Goal: Transaction & Acquisition: Purchase product/service

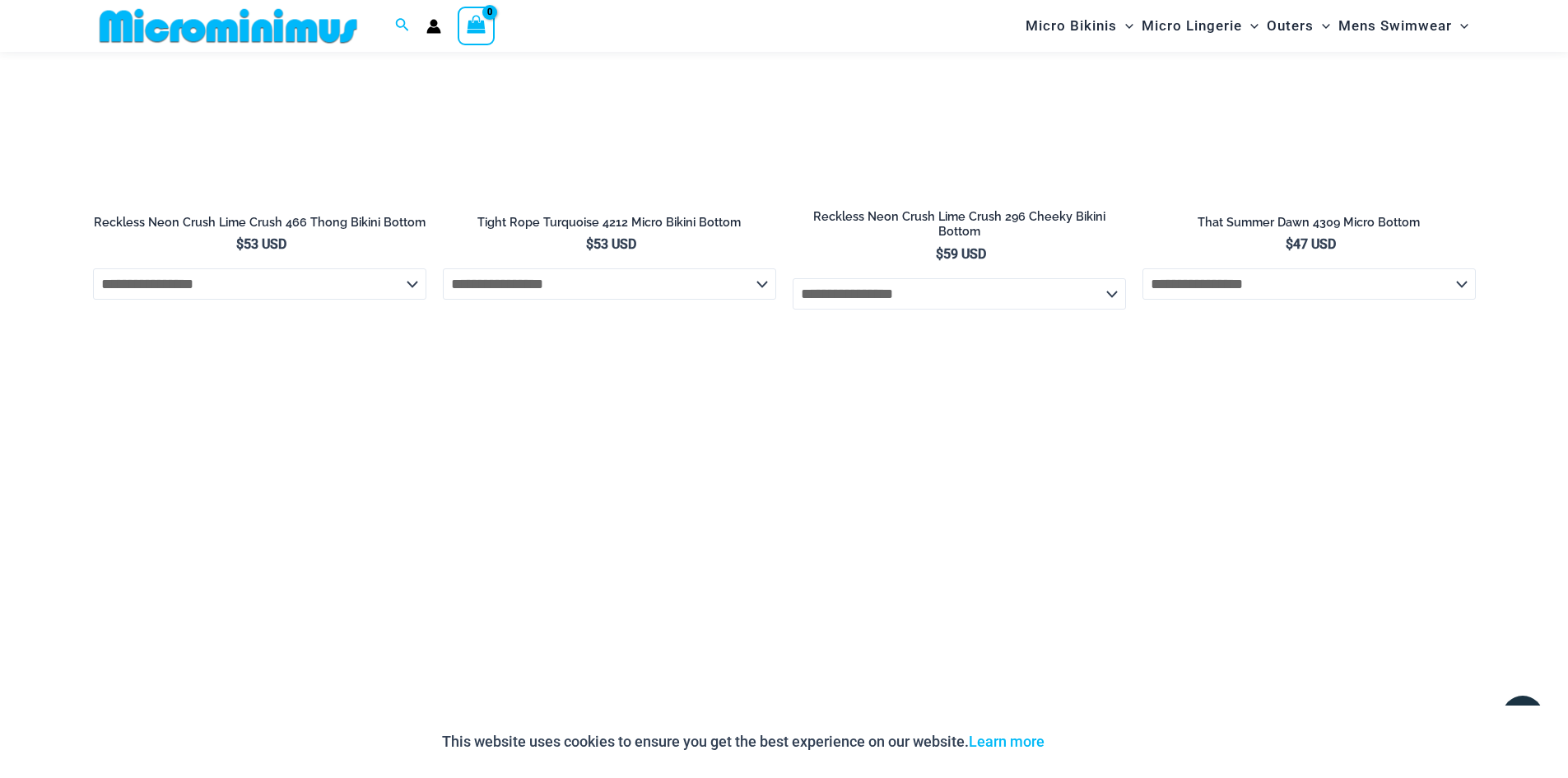
scroll to position [4923, 0]
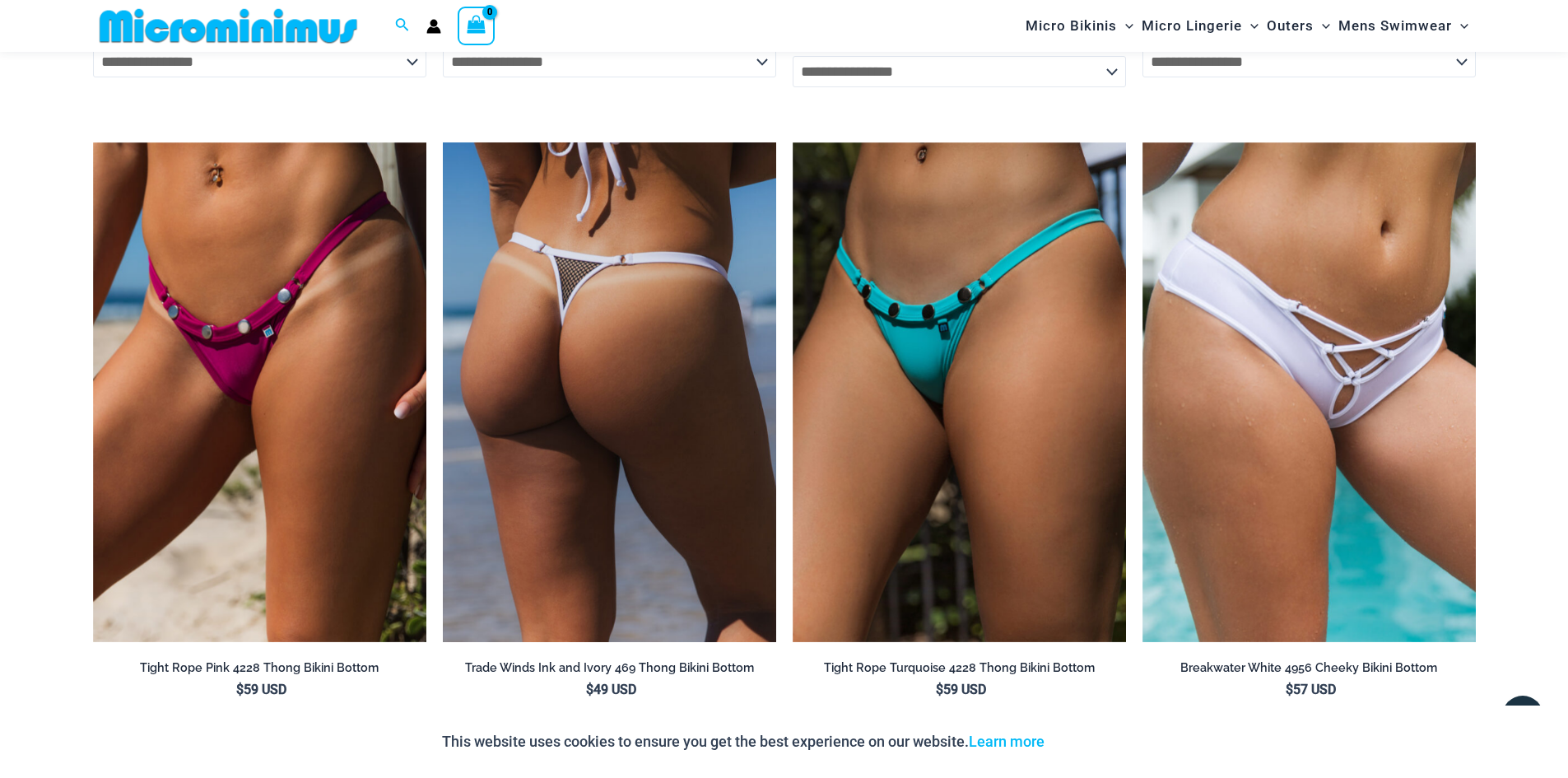
click at [600, 365] on img at bounding box center [610, 392] width 333 height 501
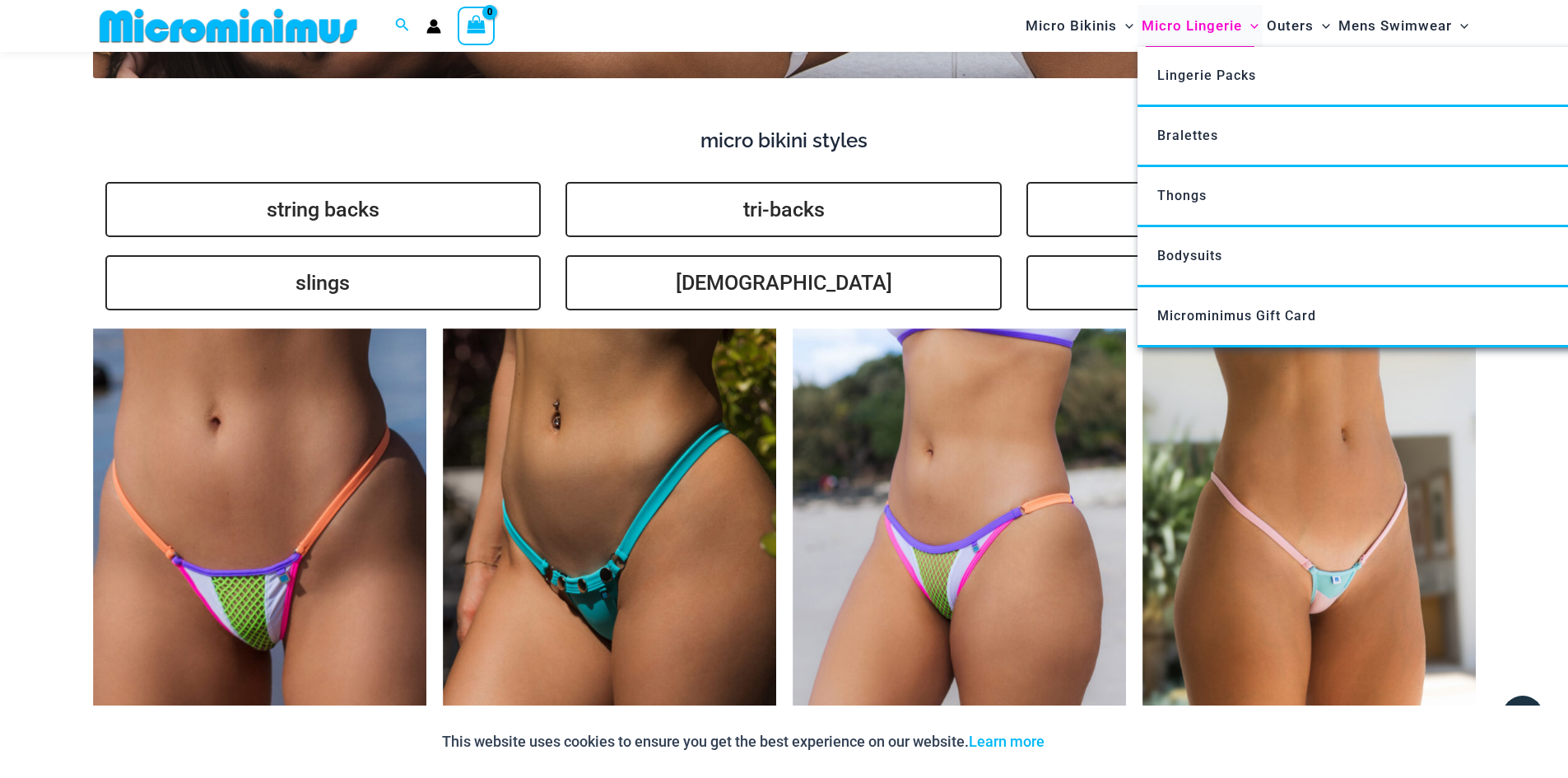
scroll to position [4005, 0]
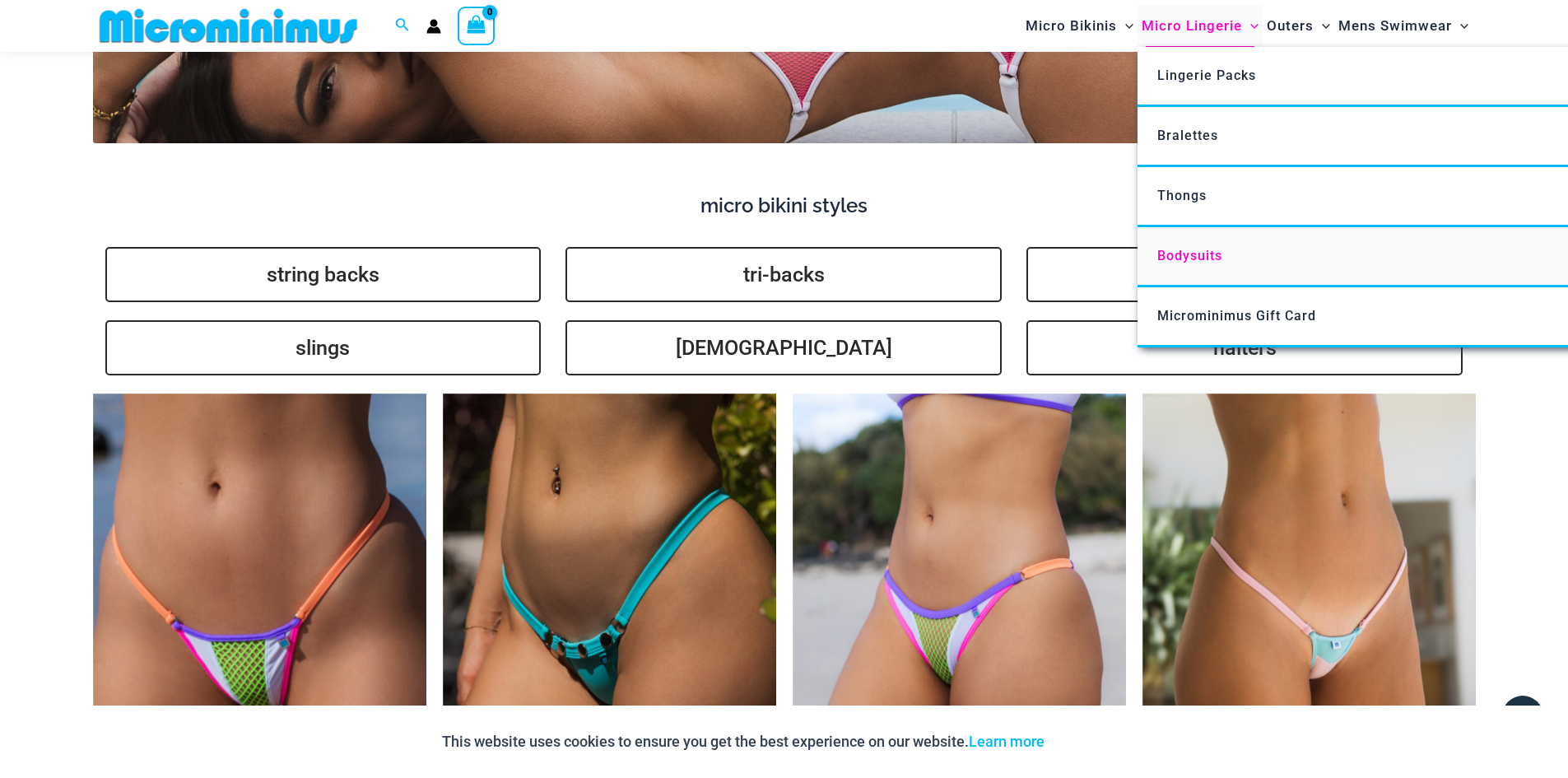
click at [1331, 264] on link "Bodysuits" at bounding box center [1382, 257] width 490 height 60
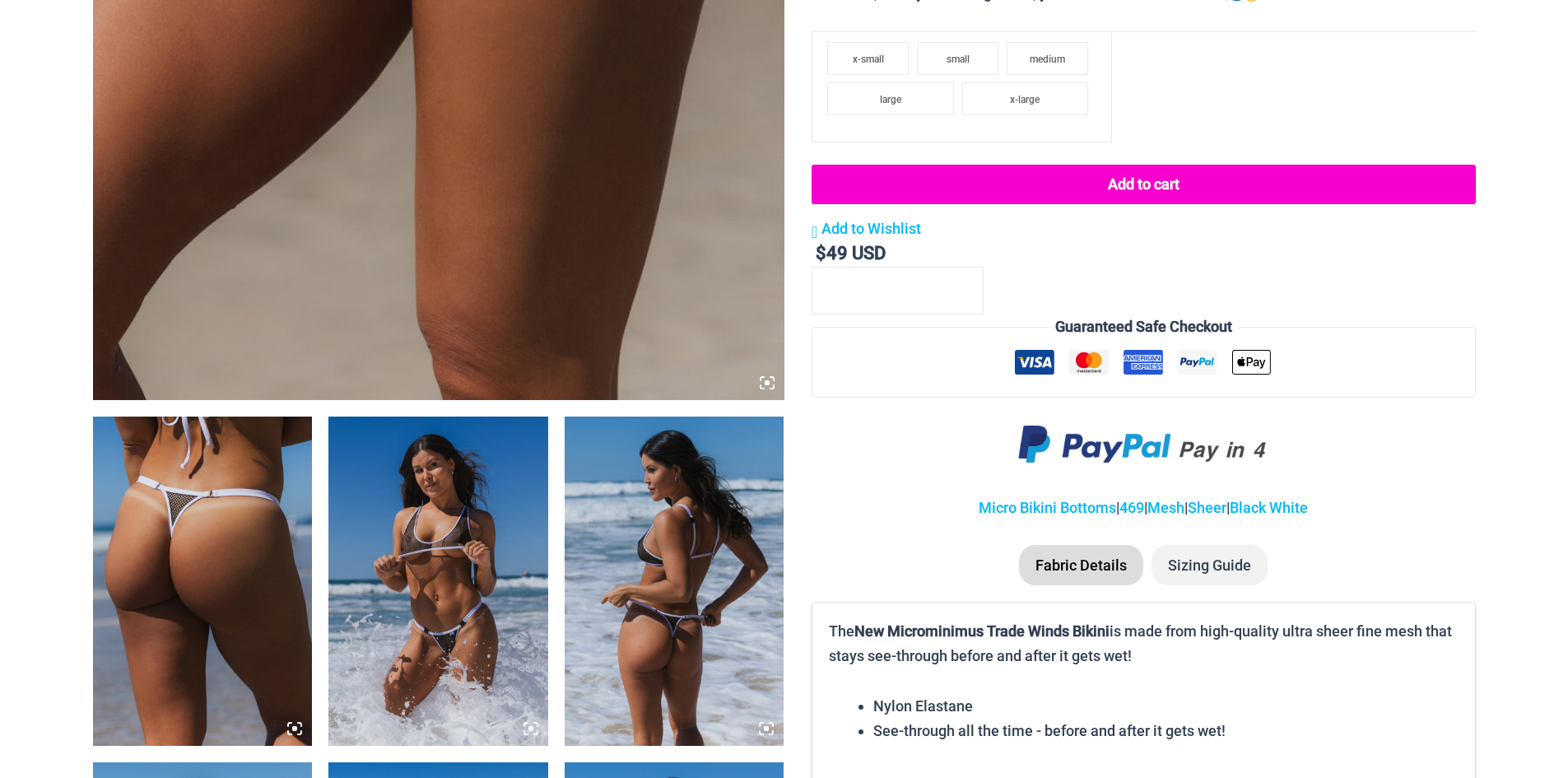
scroll to position [987, 0]
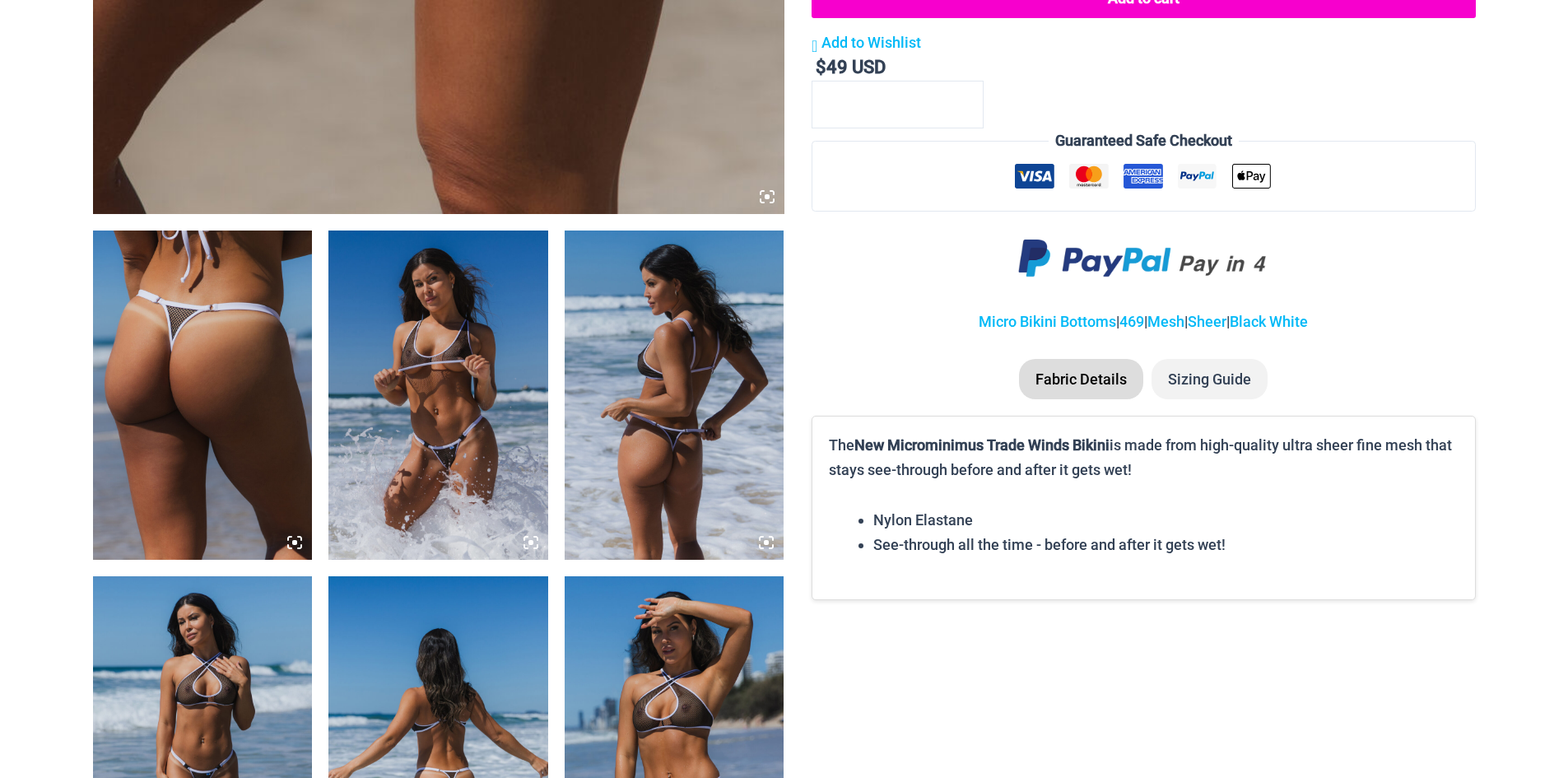
click at [483, 359] on img at bounding box center [438, 394] width 220 height 329
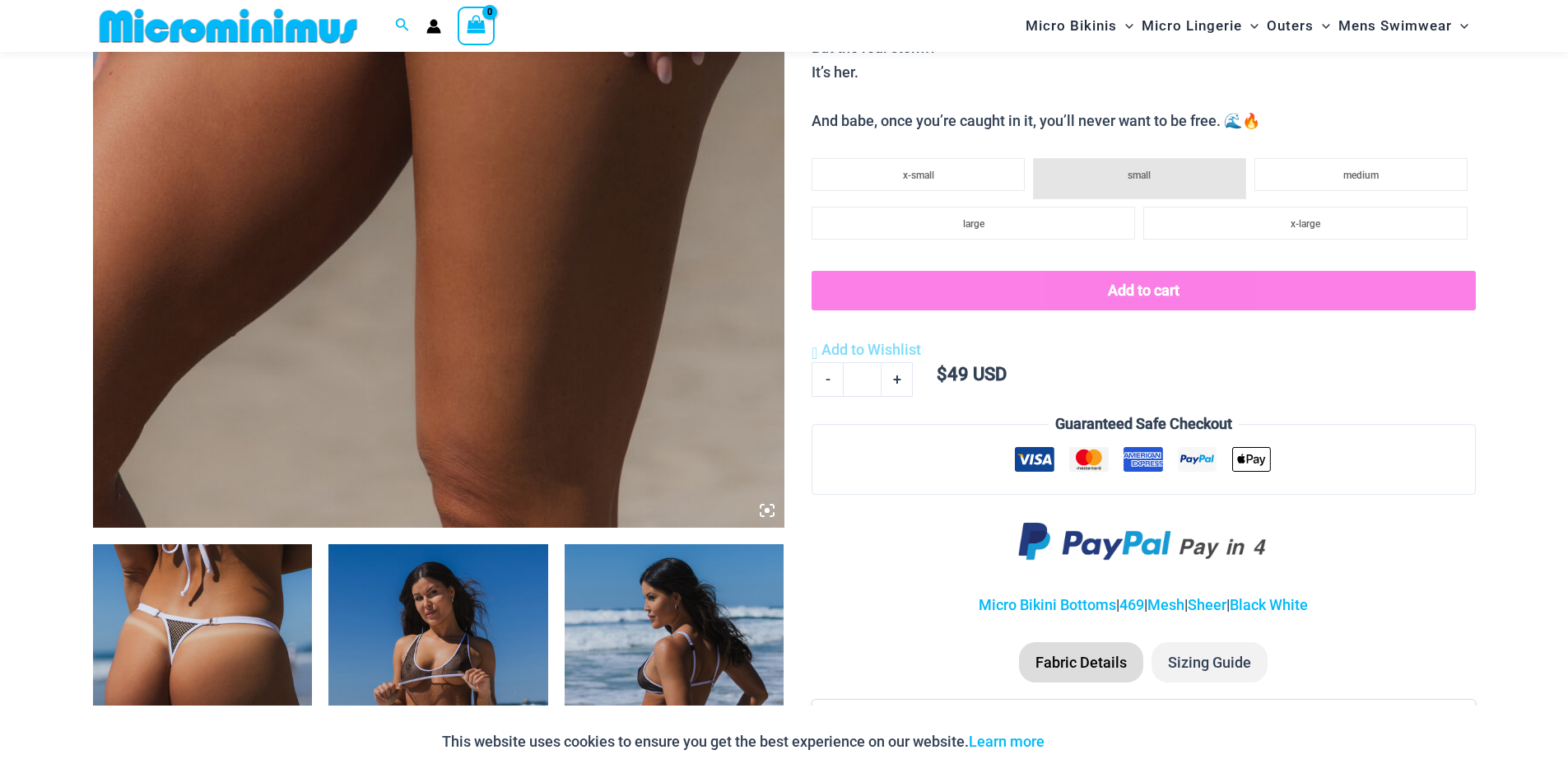
scroll to position [823, 0]
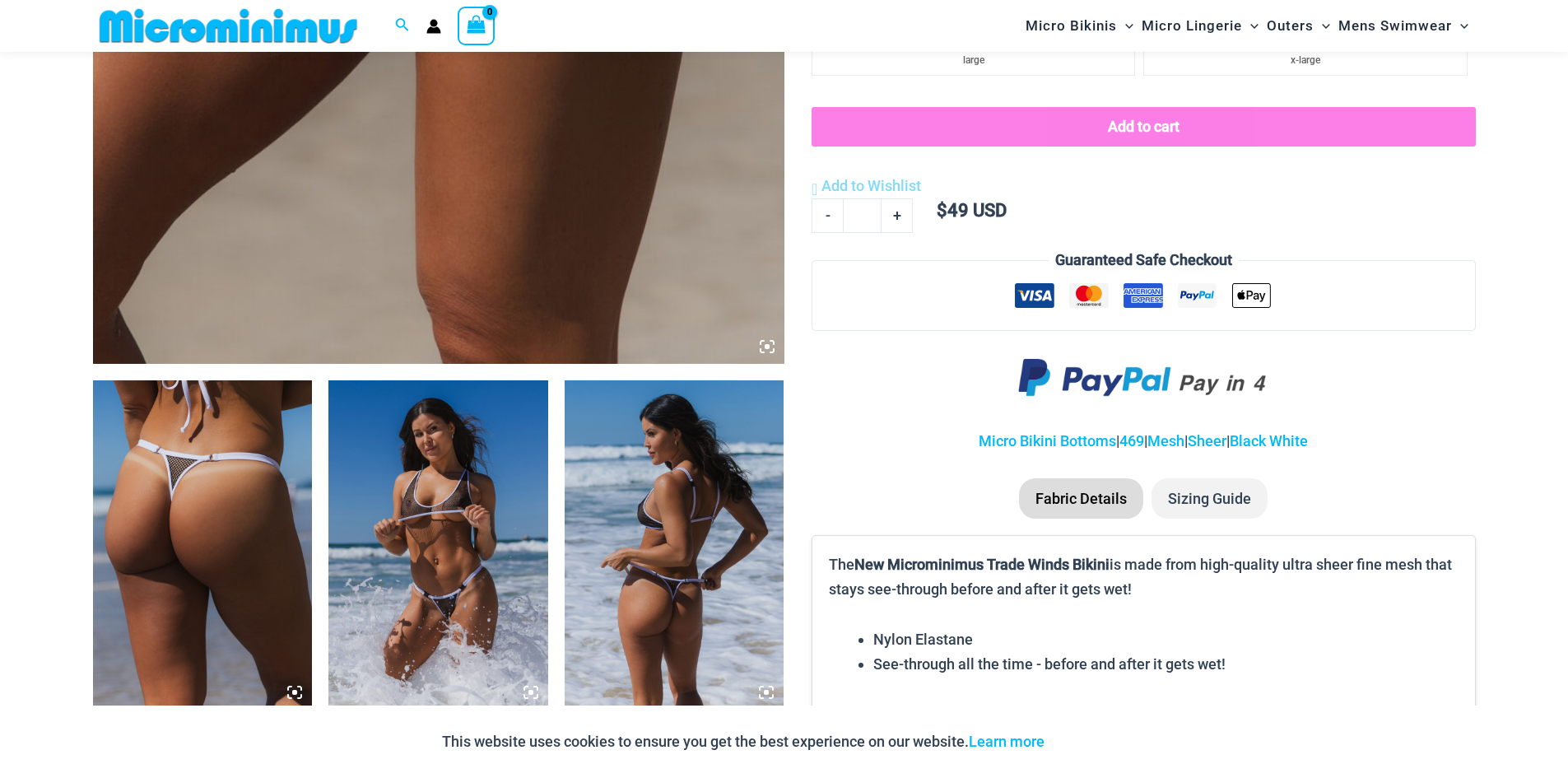
click at [303, 437] on img at bounding box center [203, 544] width 220 height 329
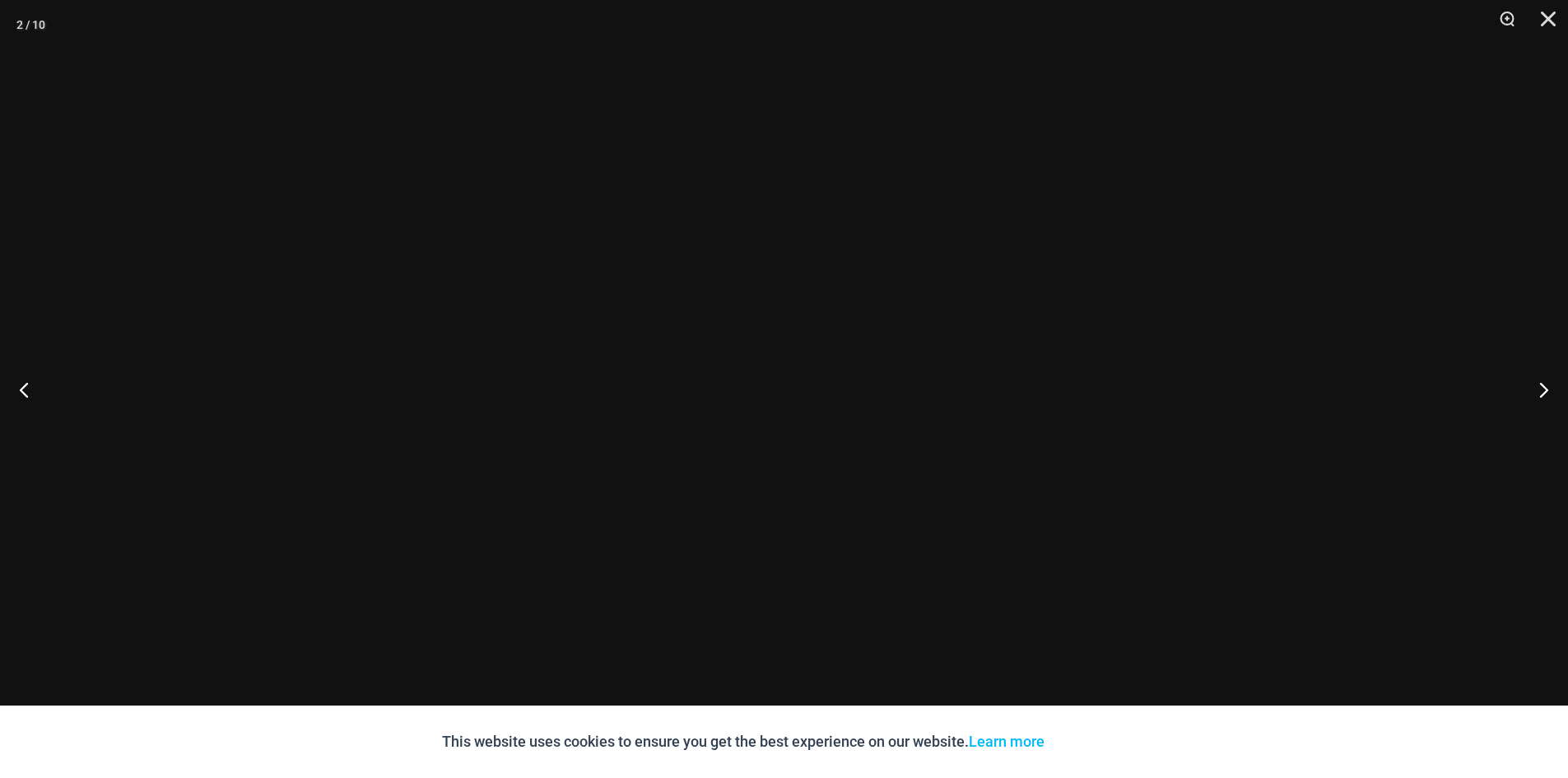
click at [284, 428] on div at bounding box center [784, 389] width 1568 height 778
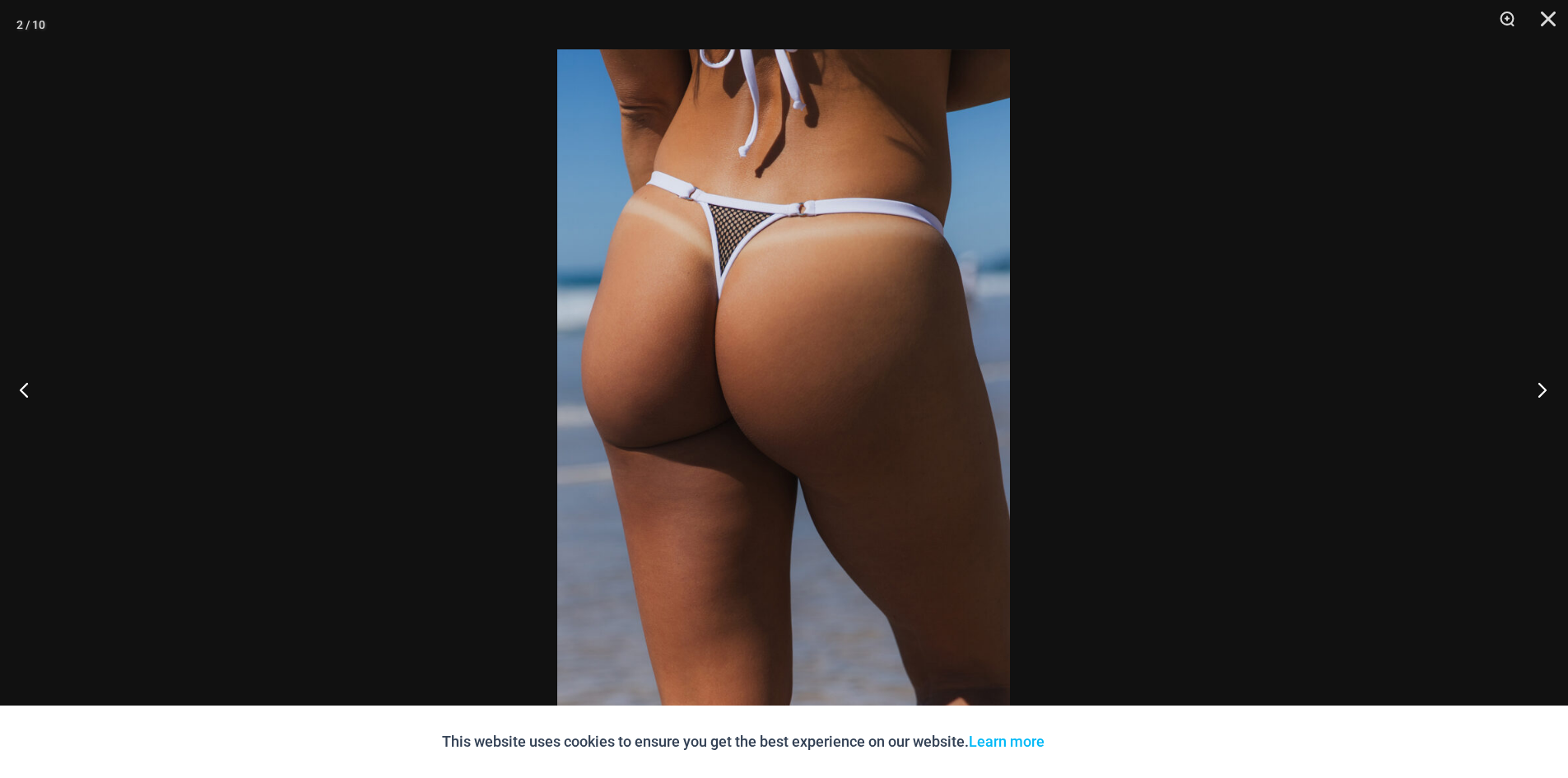
click at [1537, 390] on button "Next" at bounding box center [1537, 389] width 62 height 82
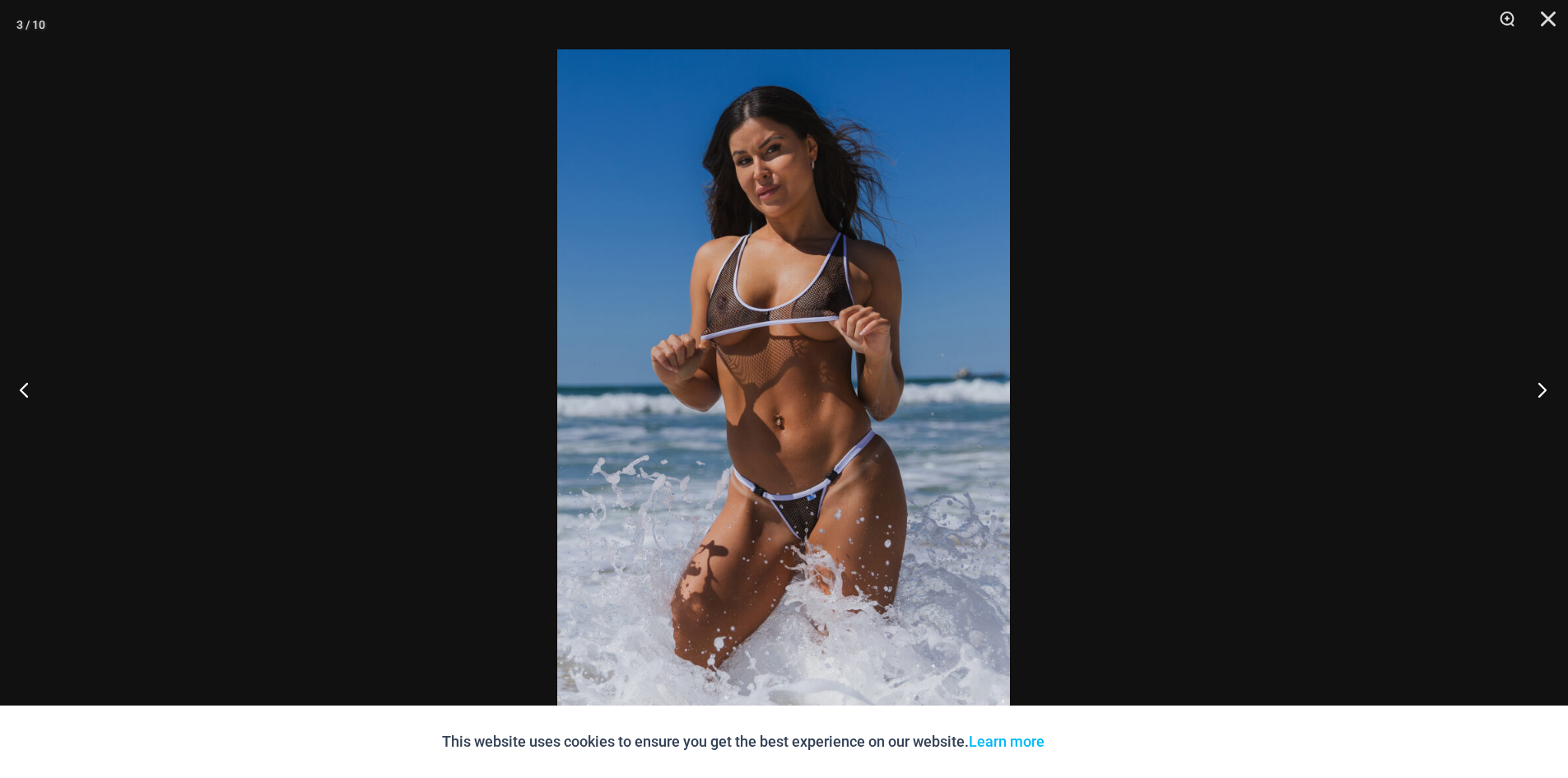
click at [1537, 390] on button "Next" at bounding box center [1537, 389] width 62 height 82
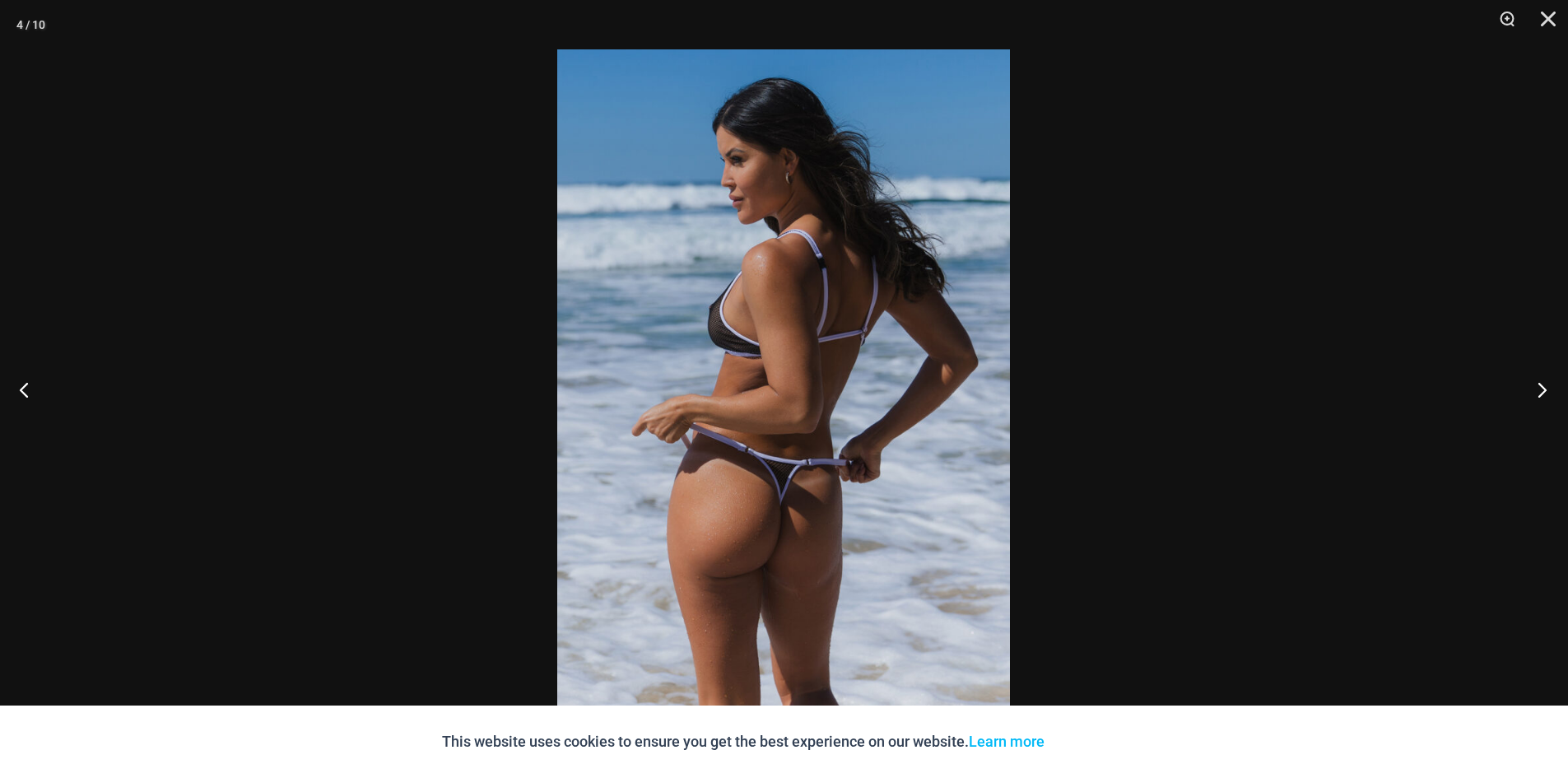
click at [1537, 390] on button "Next" at bounding box center [1537, 389] width 62 height 82
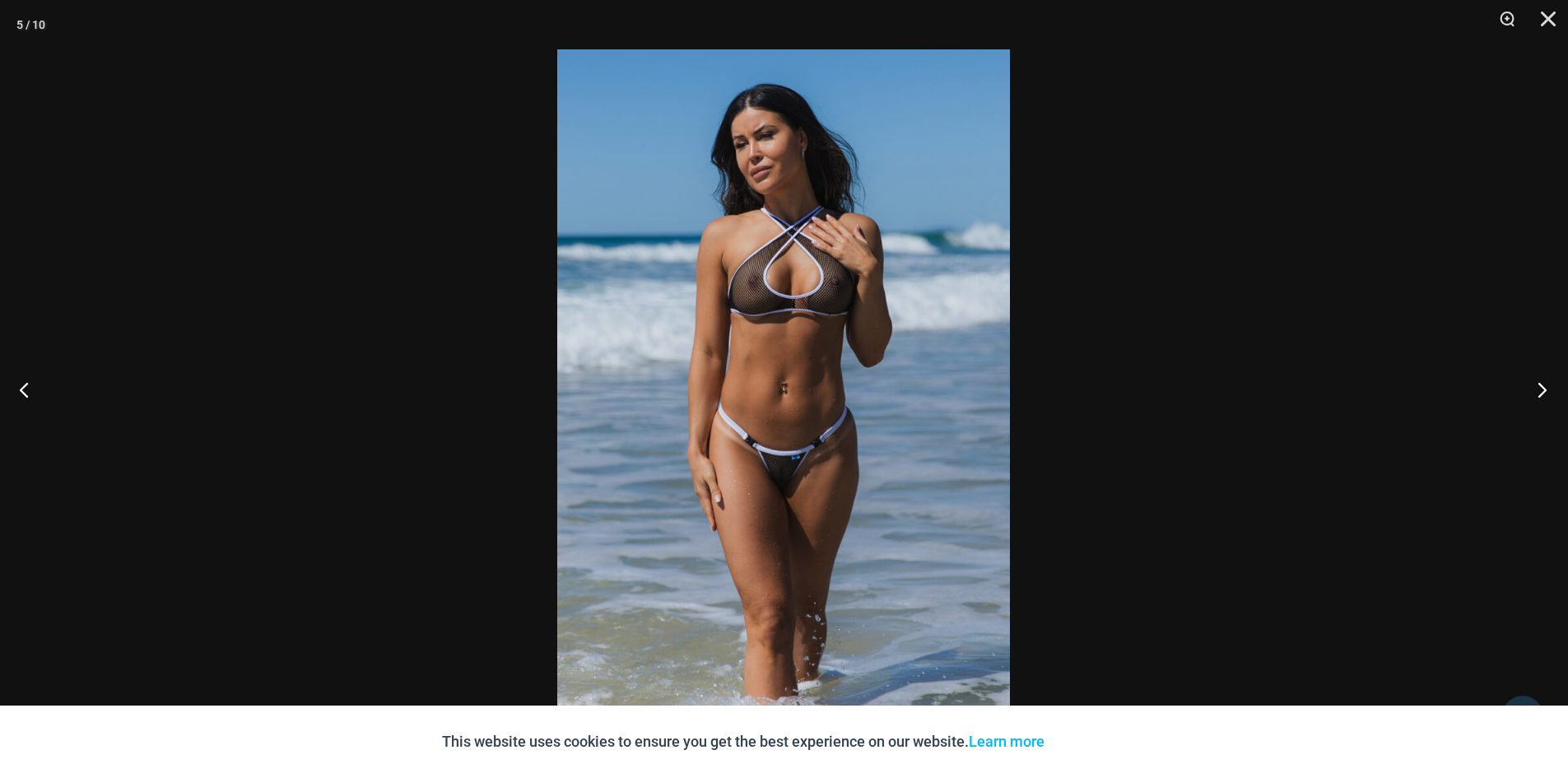
click at [1537, 390] on button "Next" at bounding box center [1537, 389] width 62 height 82
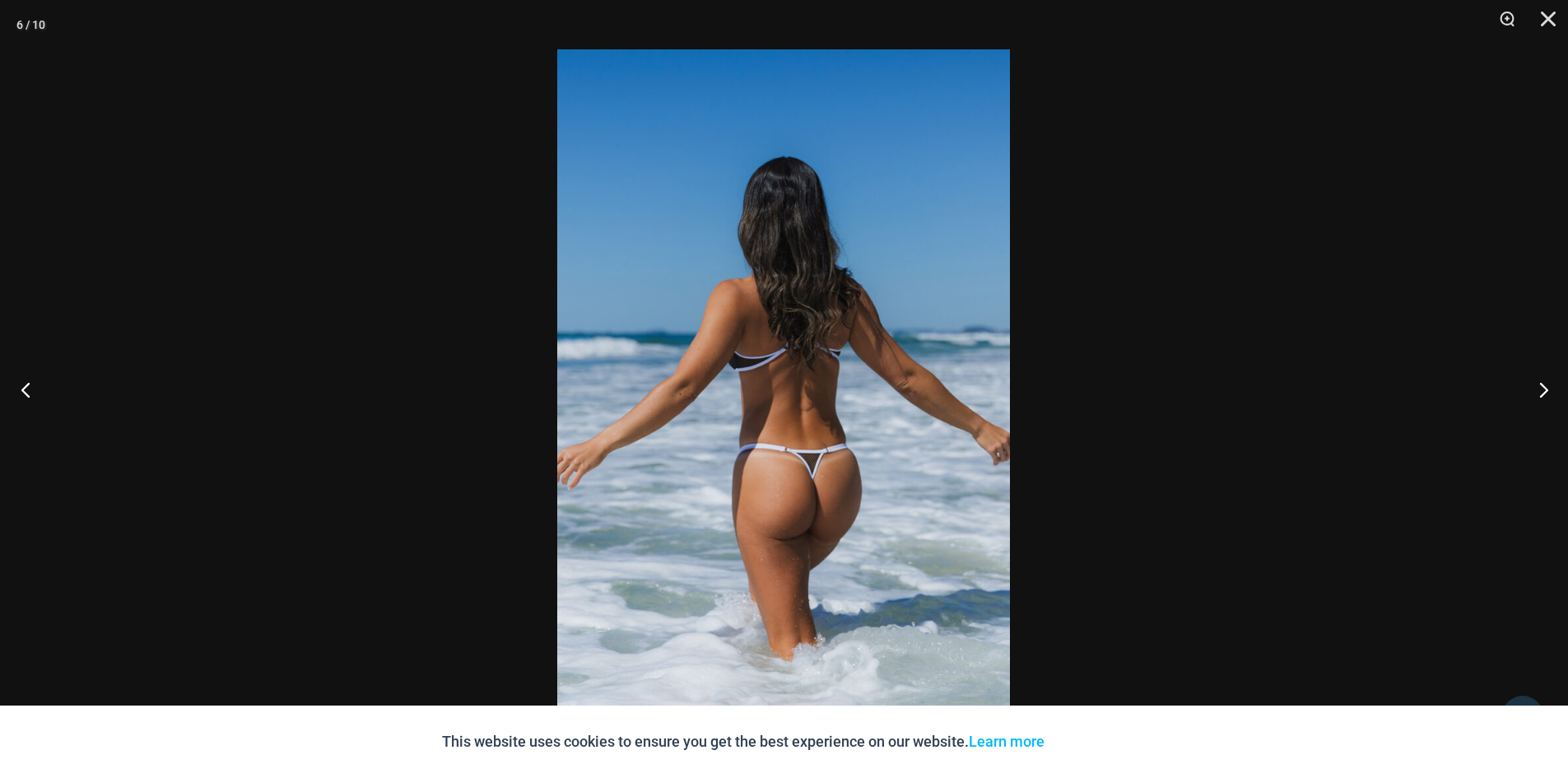
click at [34, 392] on button "Previous" at bounding box center [31, 389] width 62 height 82
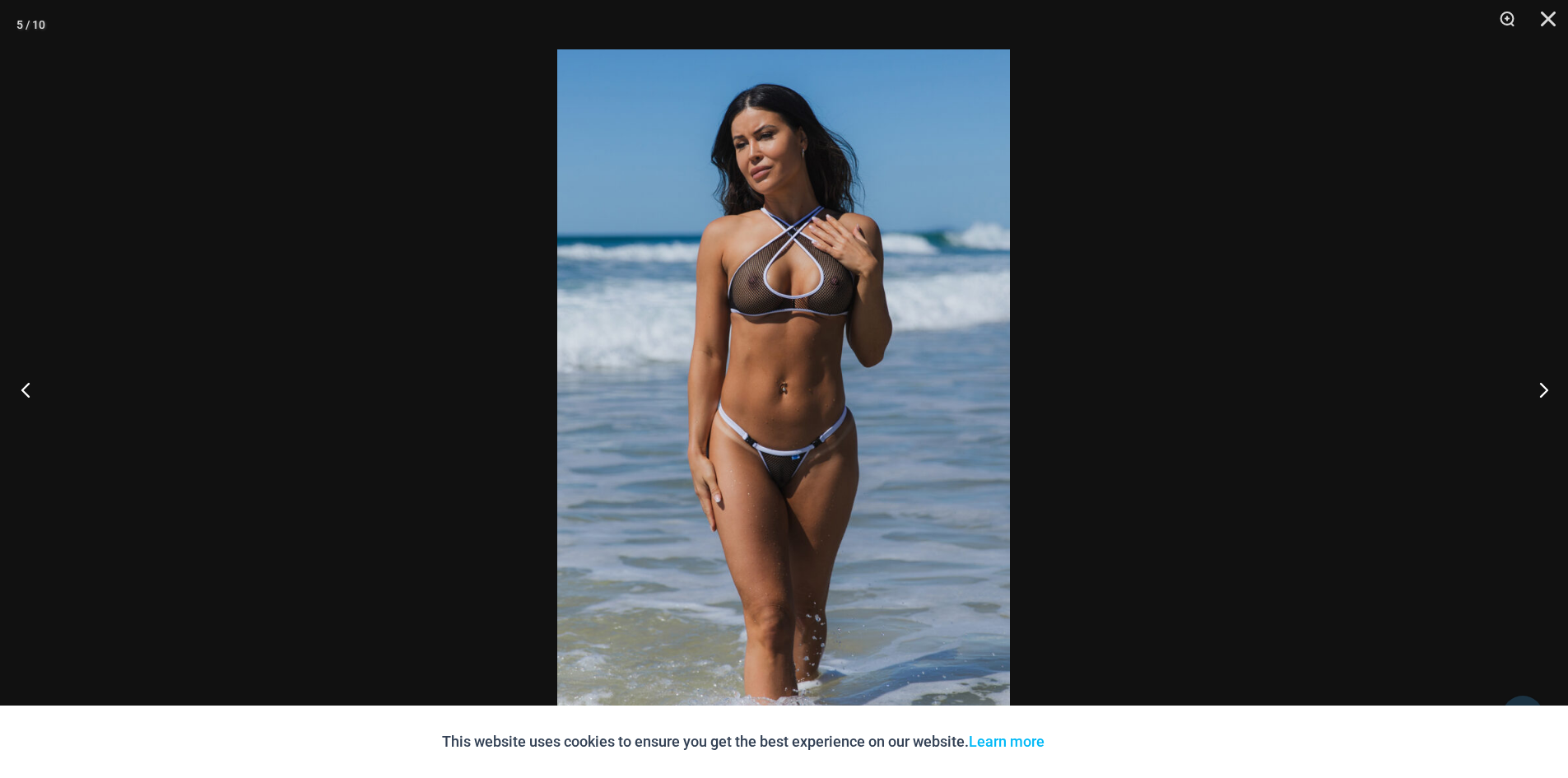
click at [34, 392] on button "Previous" at bounding box center [31, 389] width 62 height 82
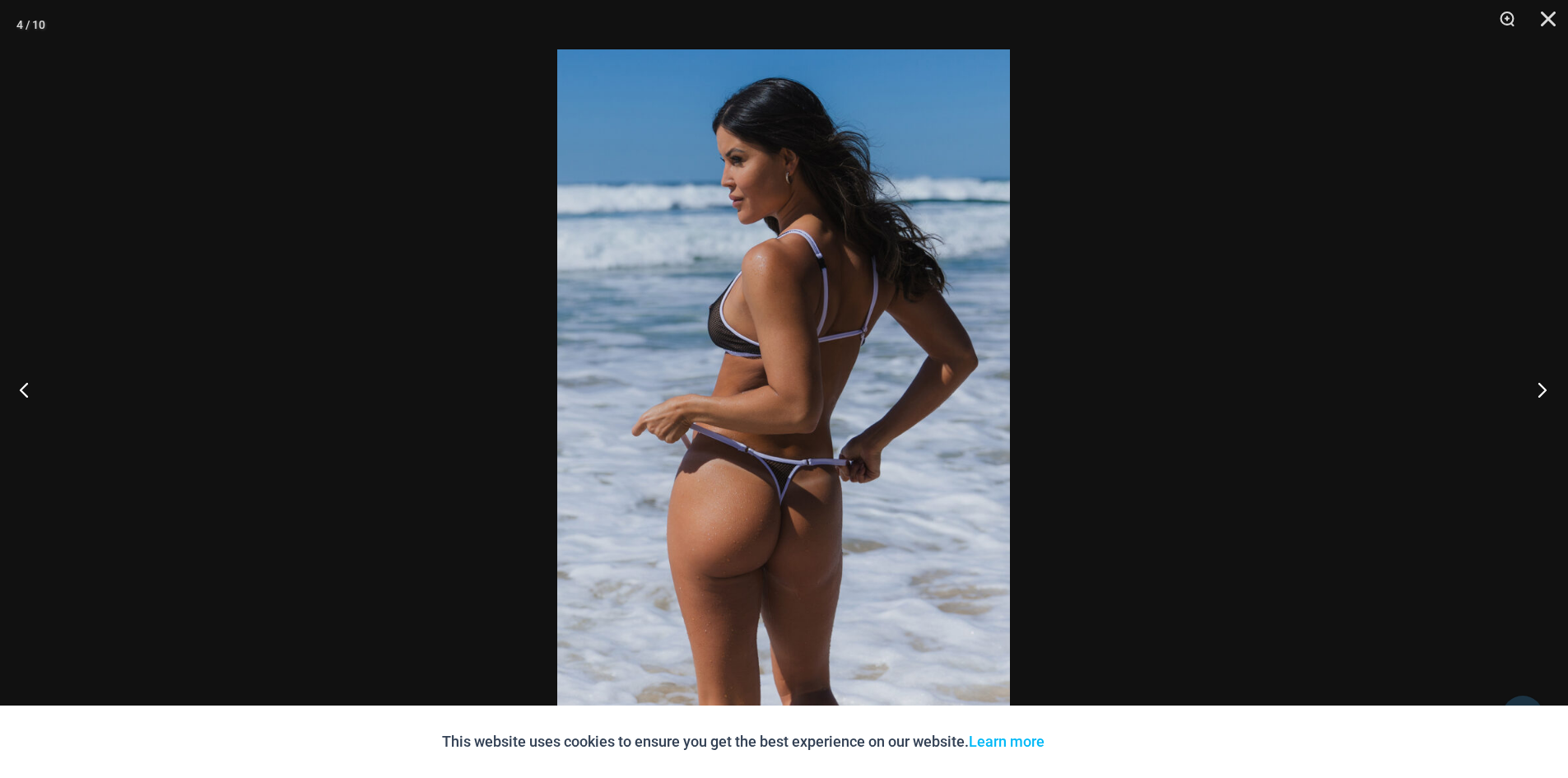
click at [1548, 393] on button "Next" at bounding box center [1537, 389] width 62 height 82
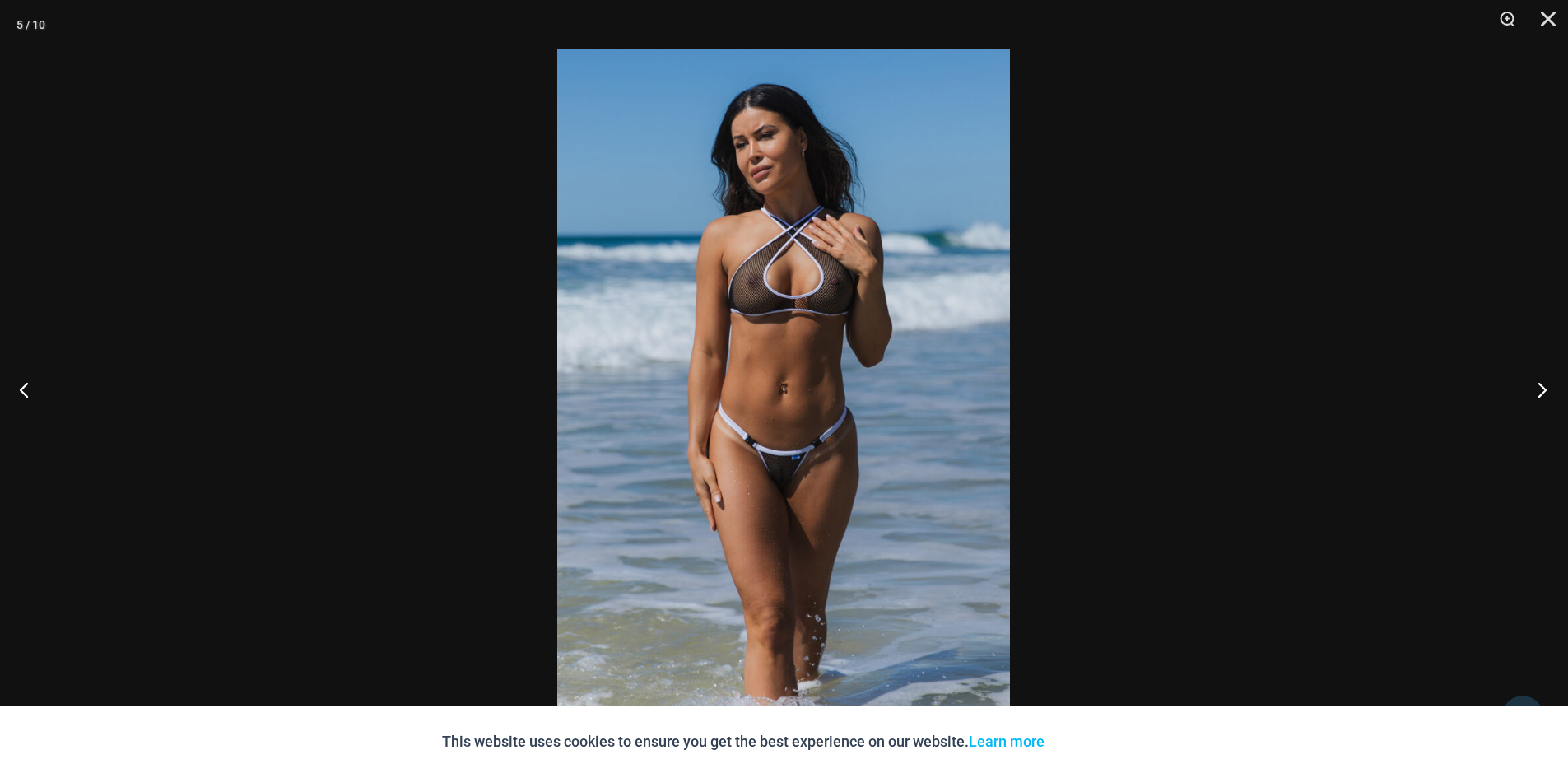
click at [1548, 393] on button "Next" at bounding box center [1537, 389] width 62 height 82
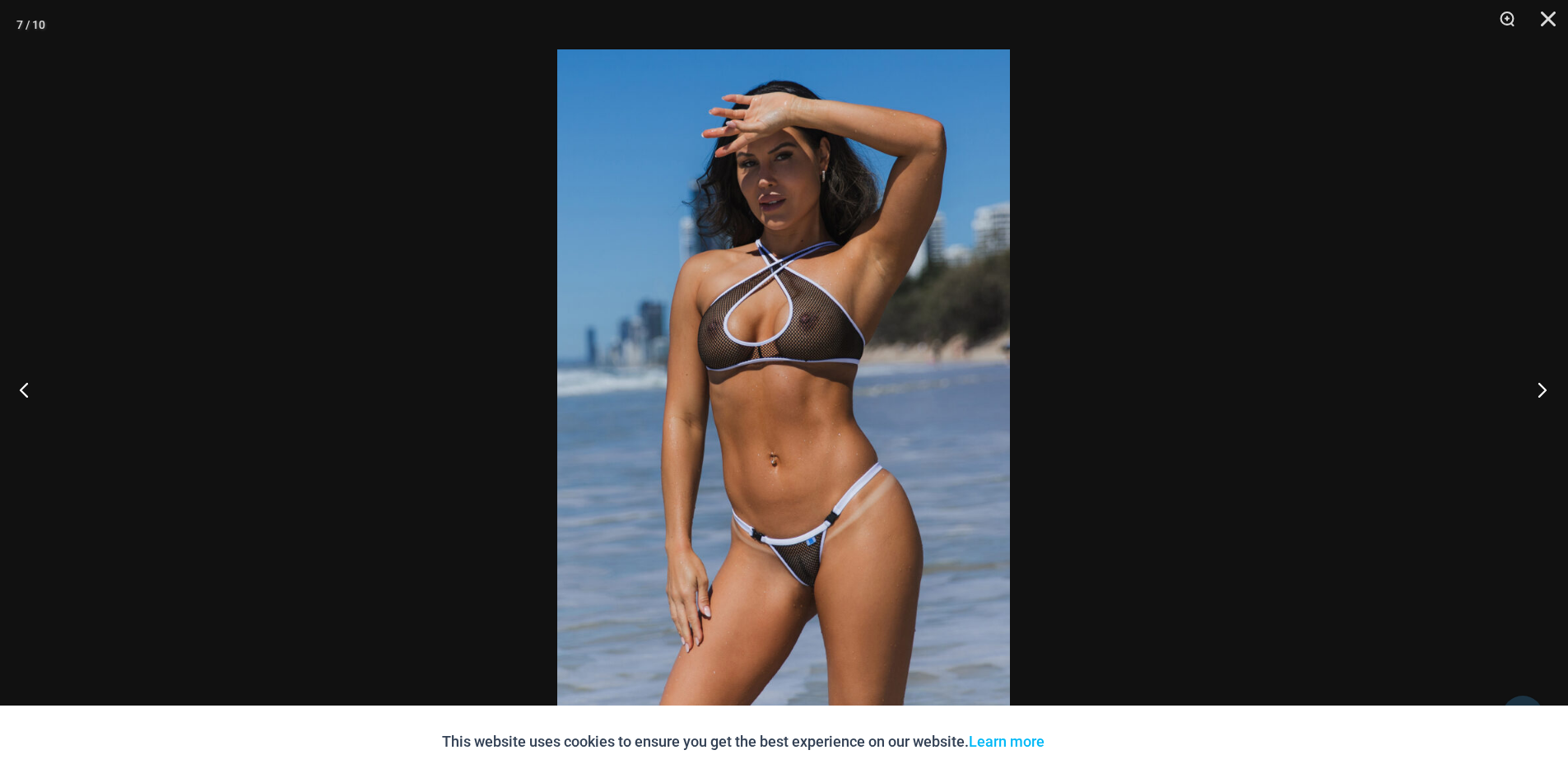
click at [1548, 393] on button "Next" at bounding box center [1537, 389] width 62 height 82
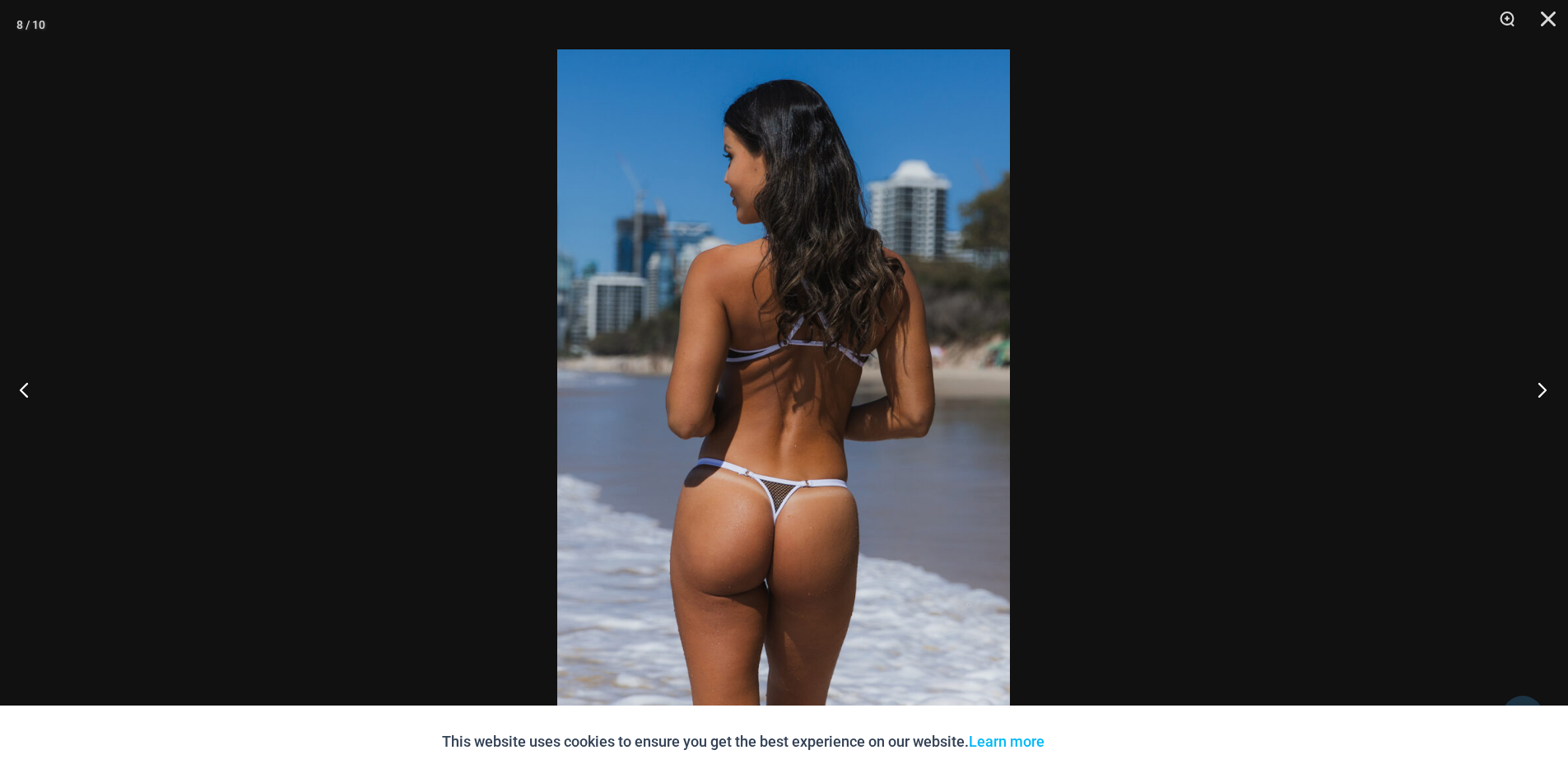
click at [1548, 393] on button "Next" at bounding box center [1537, 389] width 62 height 82
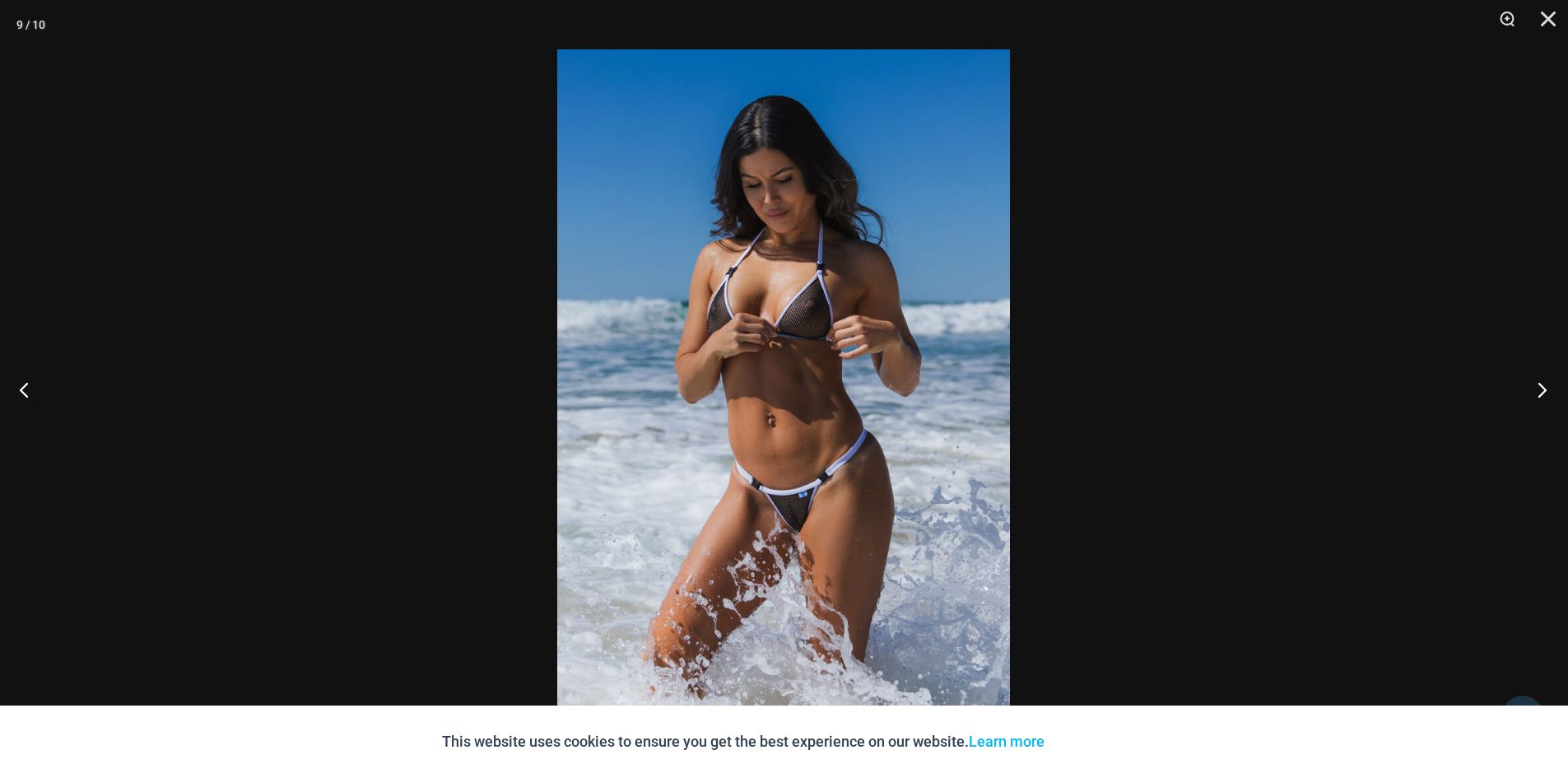
click at [1548, 393] on button "Next" at bounding box center [1537, 389] width 62 height 82
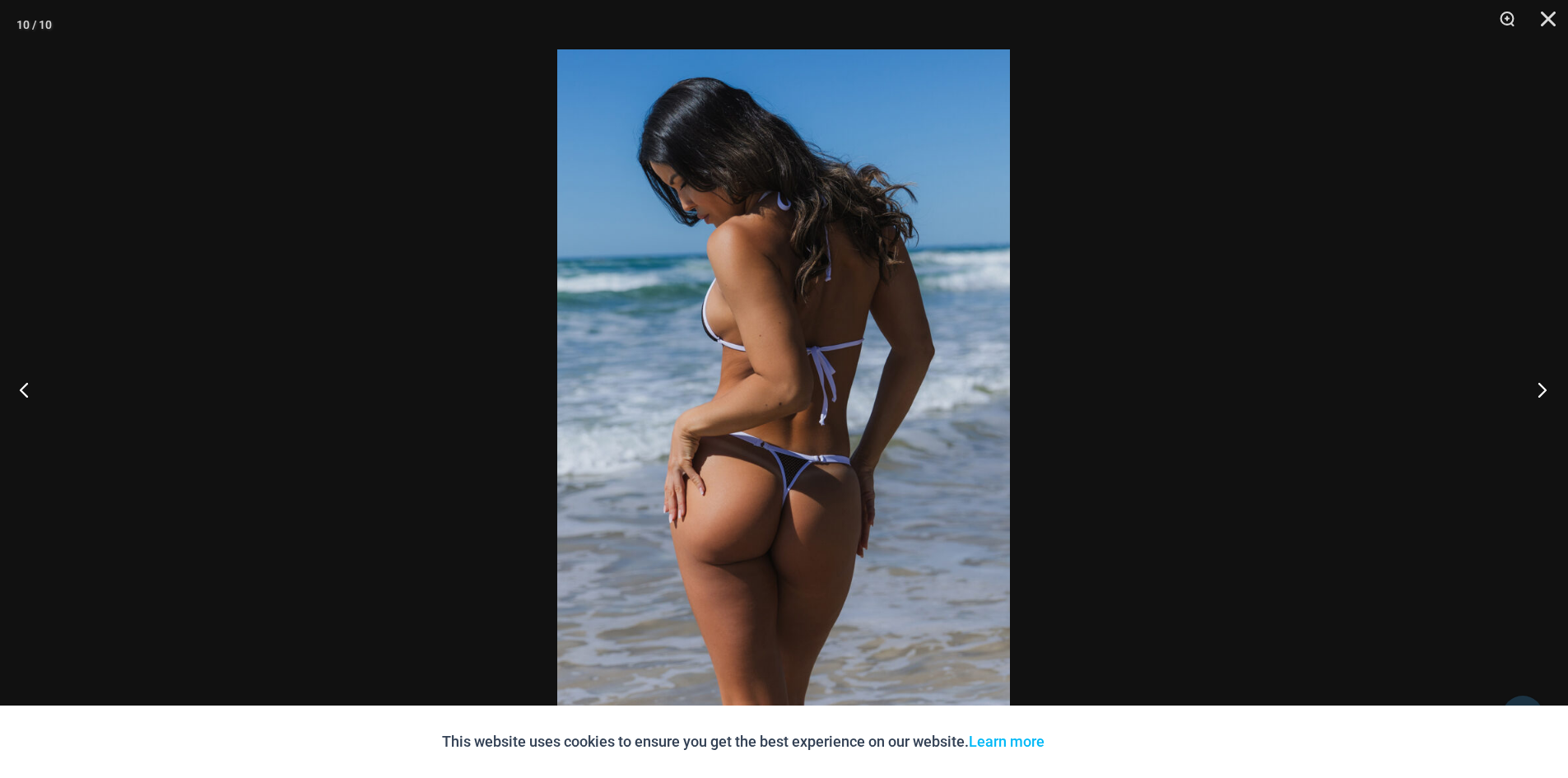
click at [1547, 392] on button "Next" at bounding box center [1537, 389] width 62 height 82
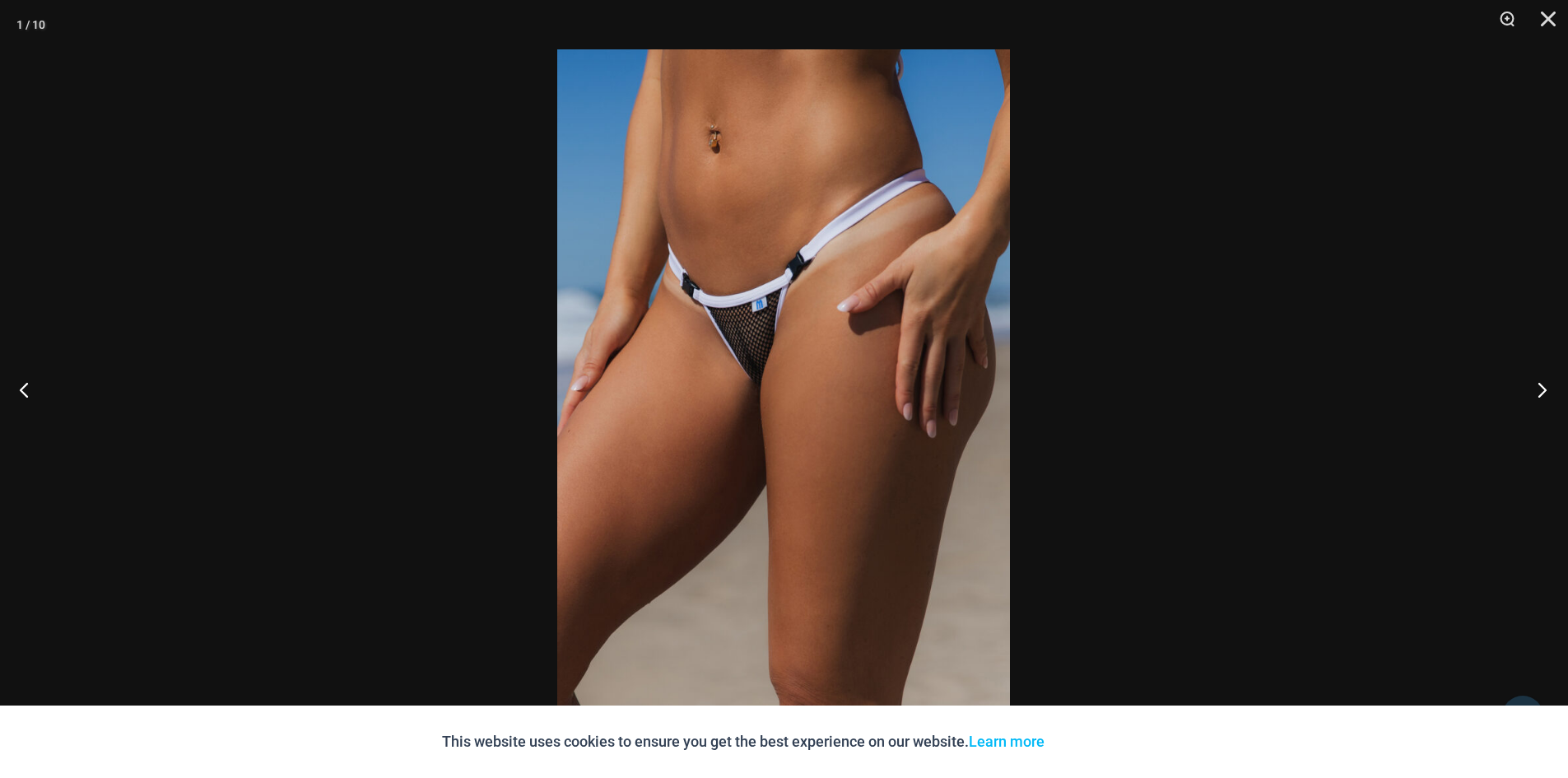
click at [1546, 392] on button "Next" at bounding box center [1537, 389] width 62 height 82
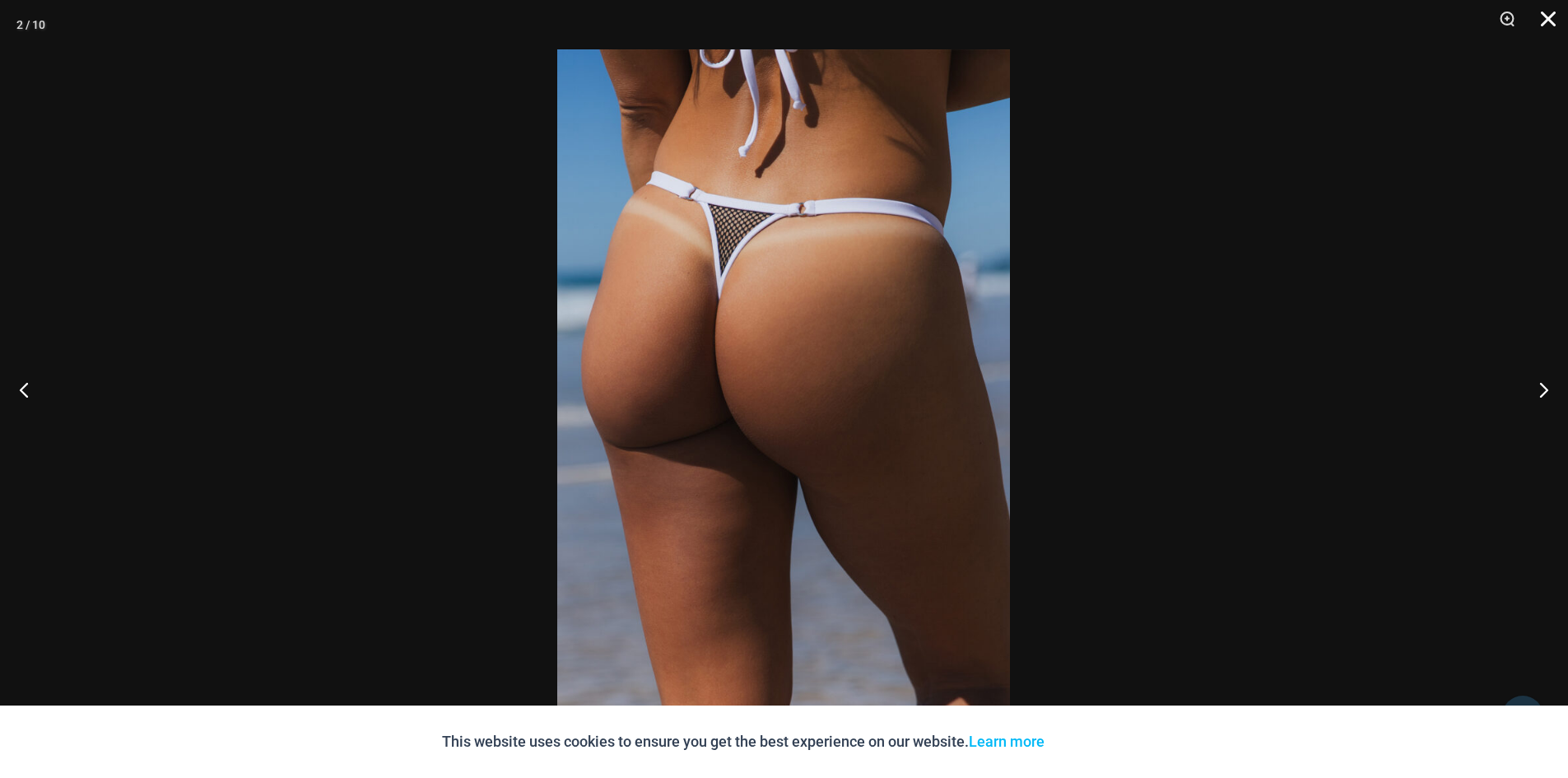
click at [1540, 14] on button "Close" at bounding box center [1542, 24] width 41 height 50
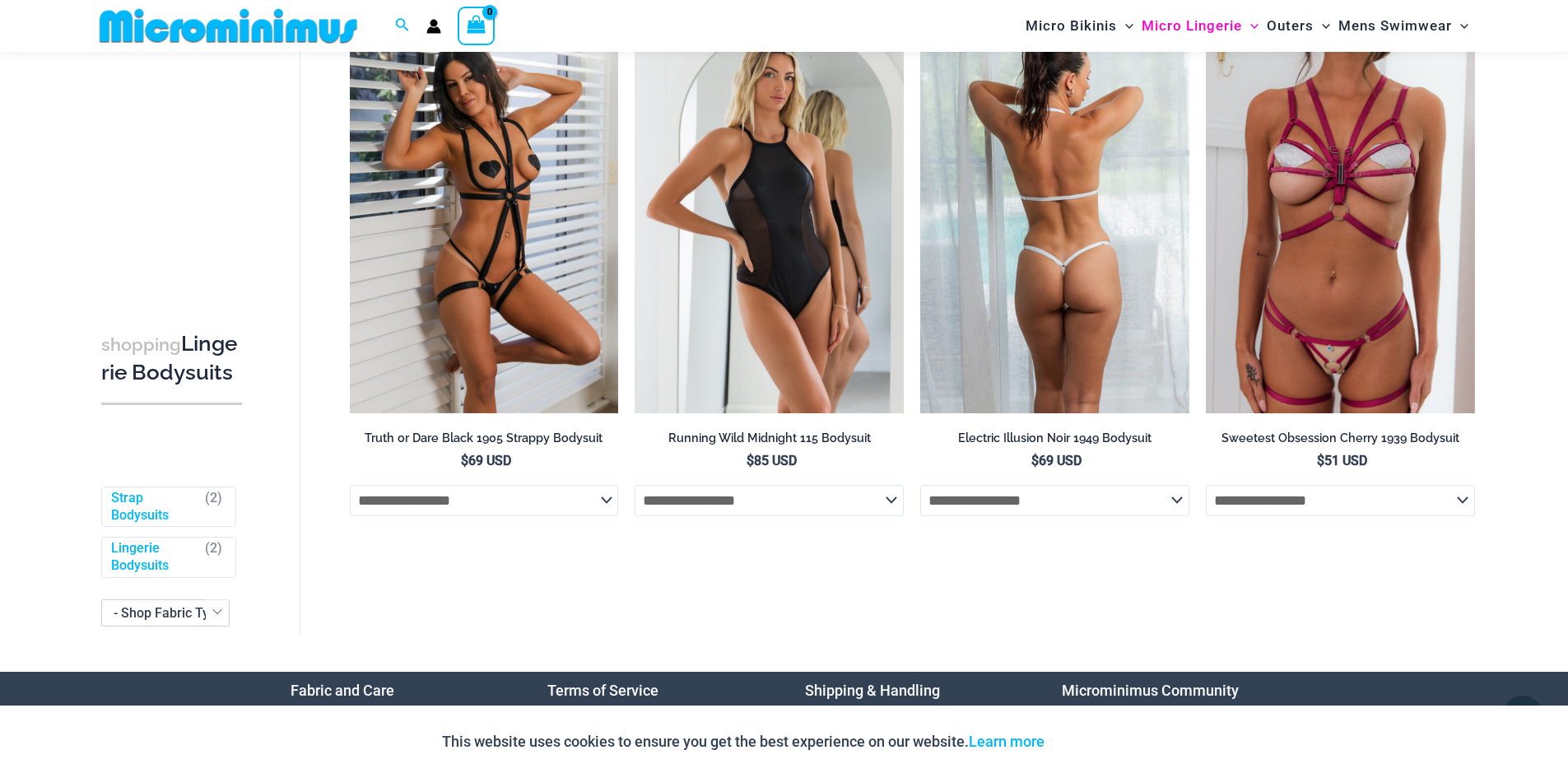
scroll to position [31, 0]
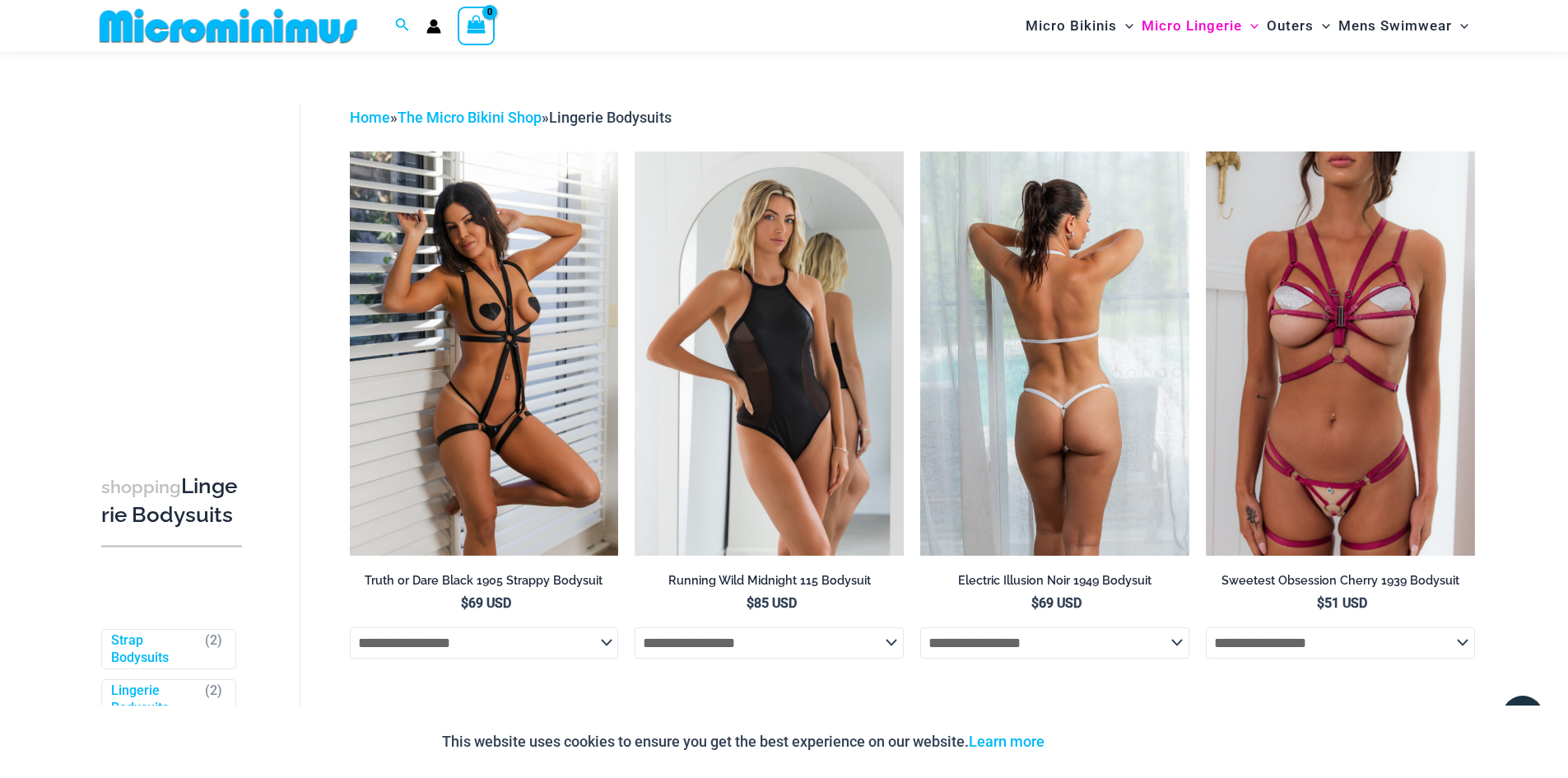
click at [1088, 469] on img at bounding box center [1054, 352] width 269 height 403
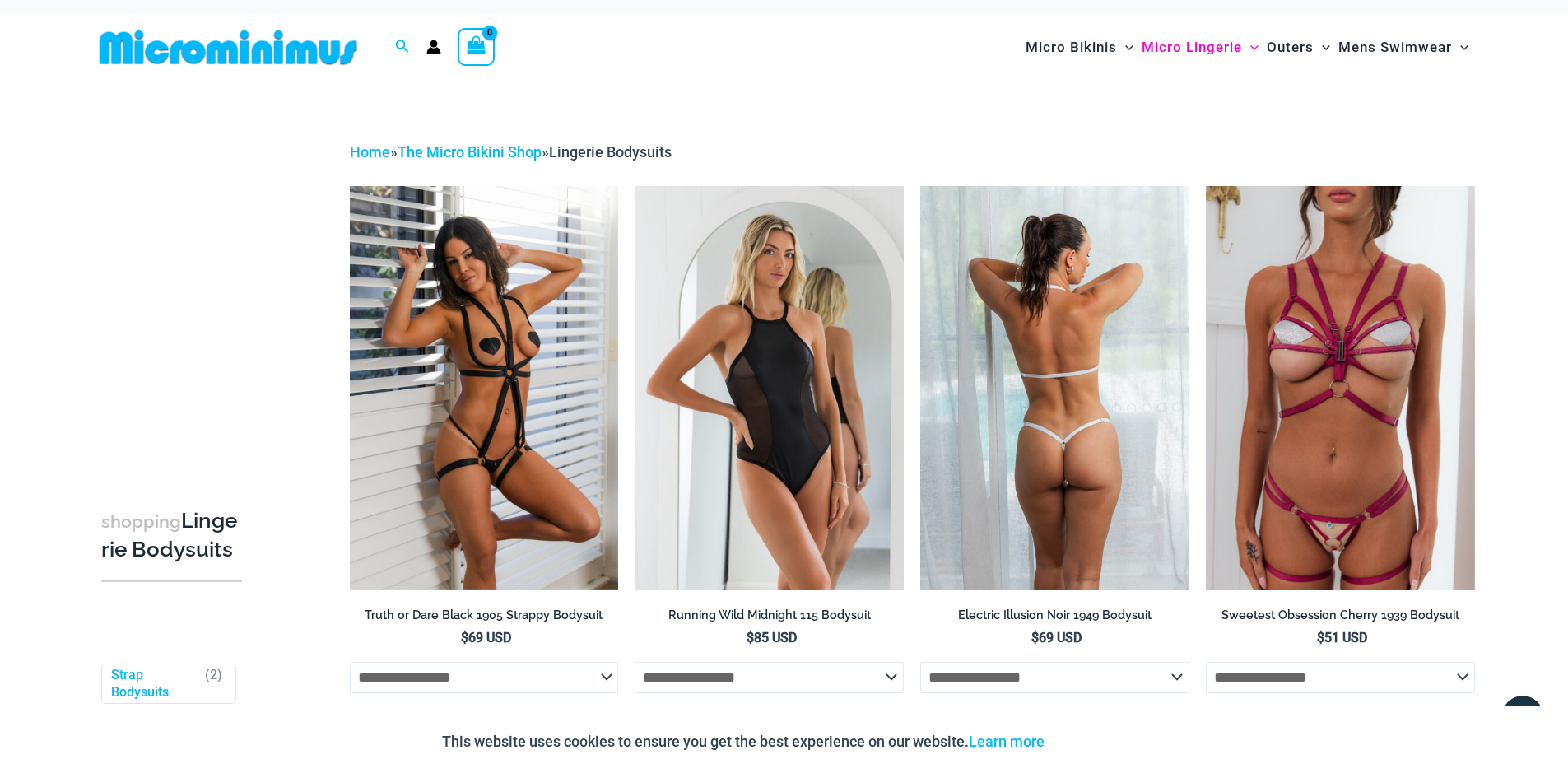
scroll to position [0, 0]
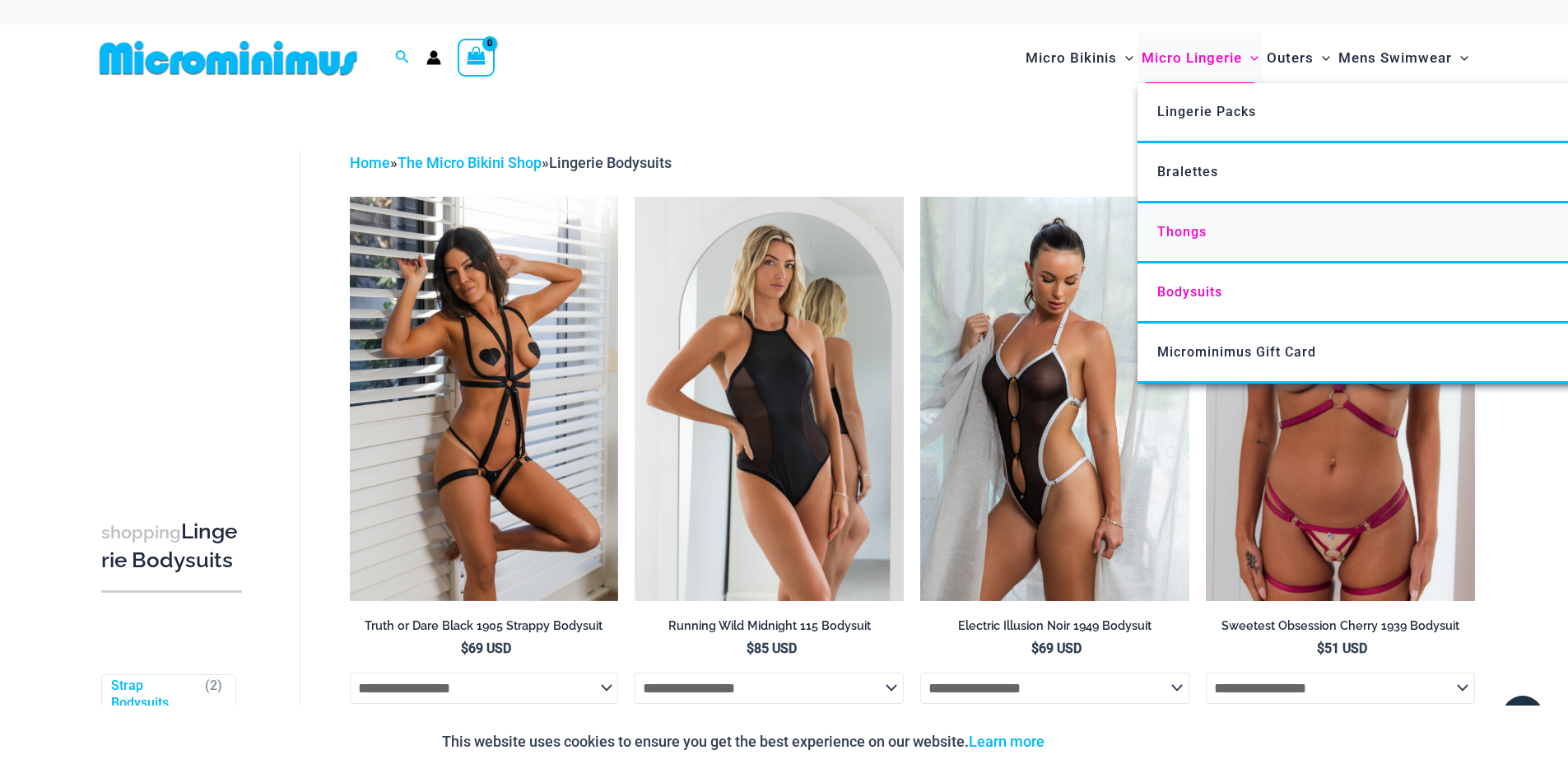
click at [1202, 230] on span "Thongs" at bounding box center [1182, 231] width 50 height 15
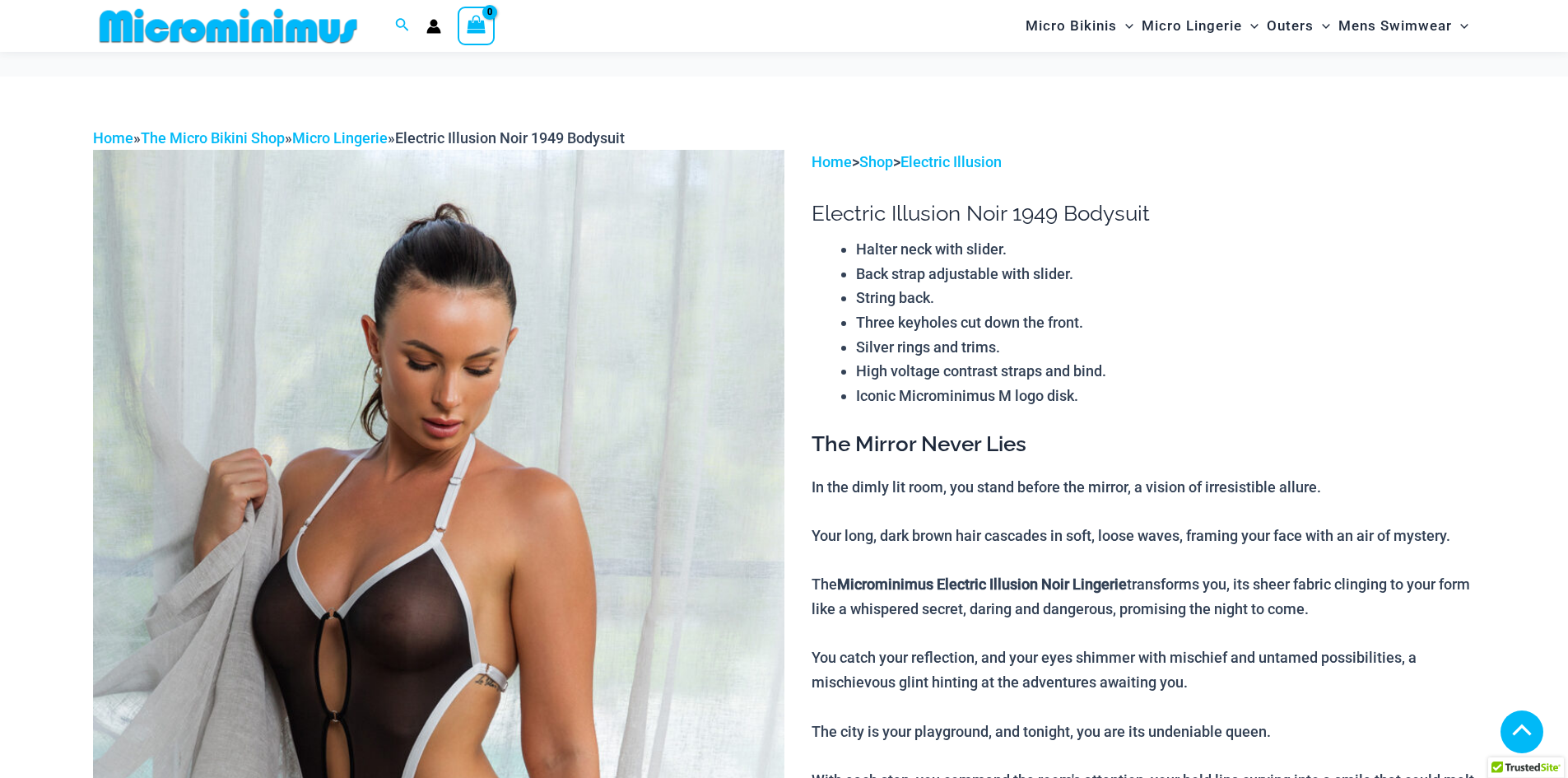
scroll to position [890, 0]
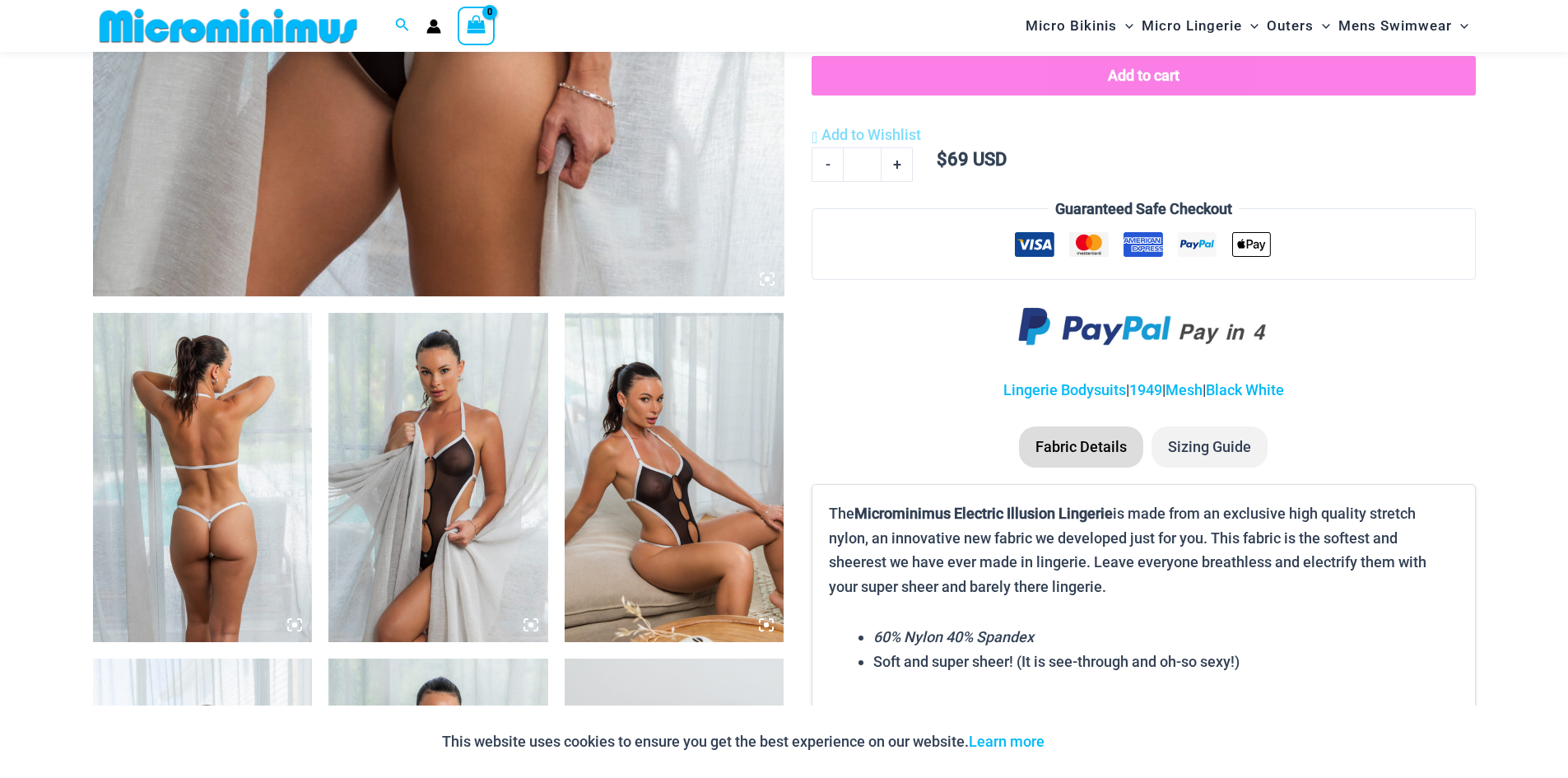
click at [466, 488] on img at bounding box center [438, 476] width 220 height 329
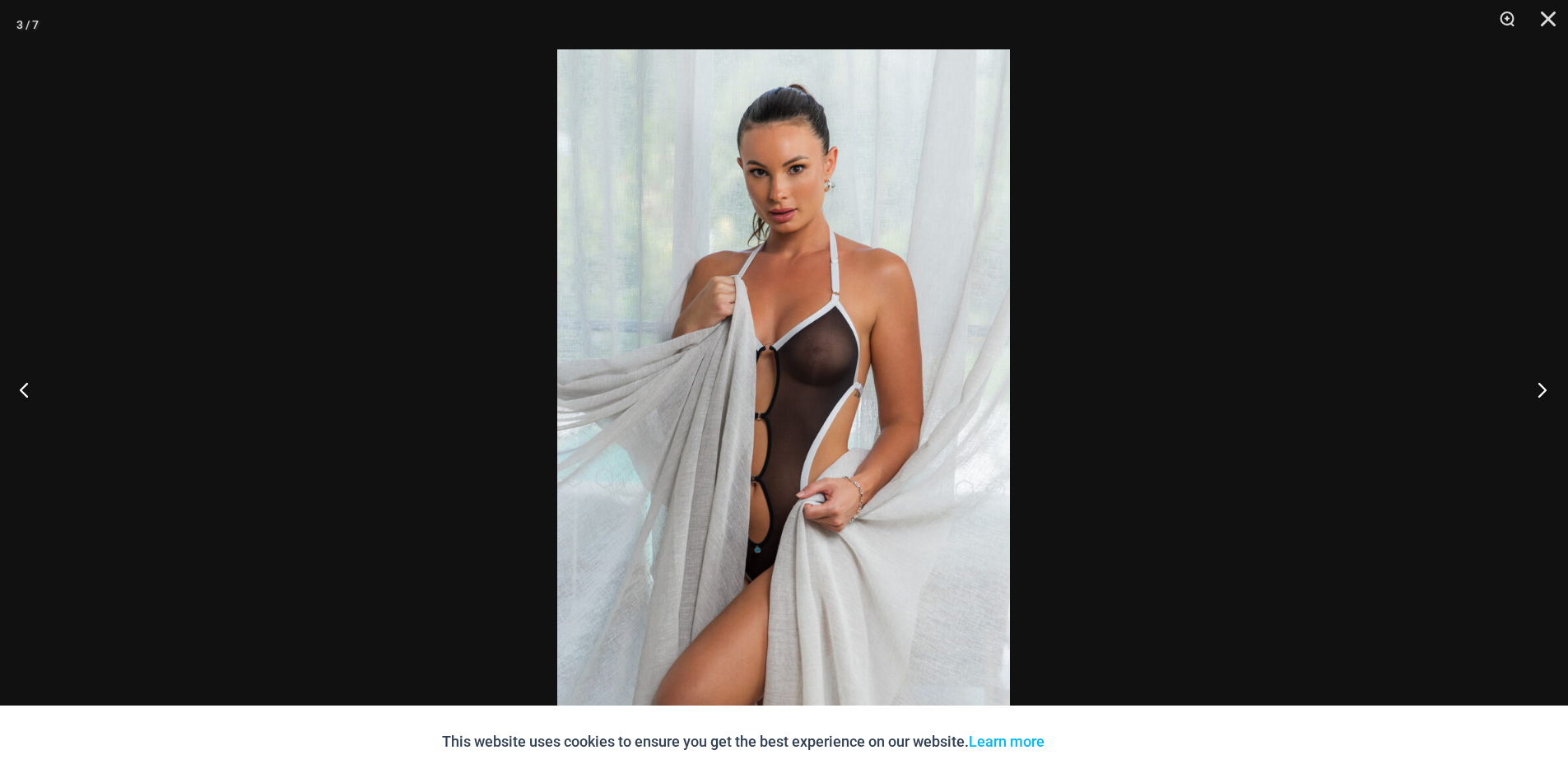
click at [1544, 393] on button "Next" at bounding box center [1537, 389] width 62 height 82
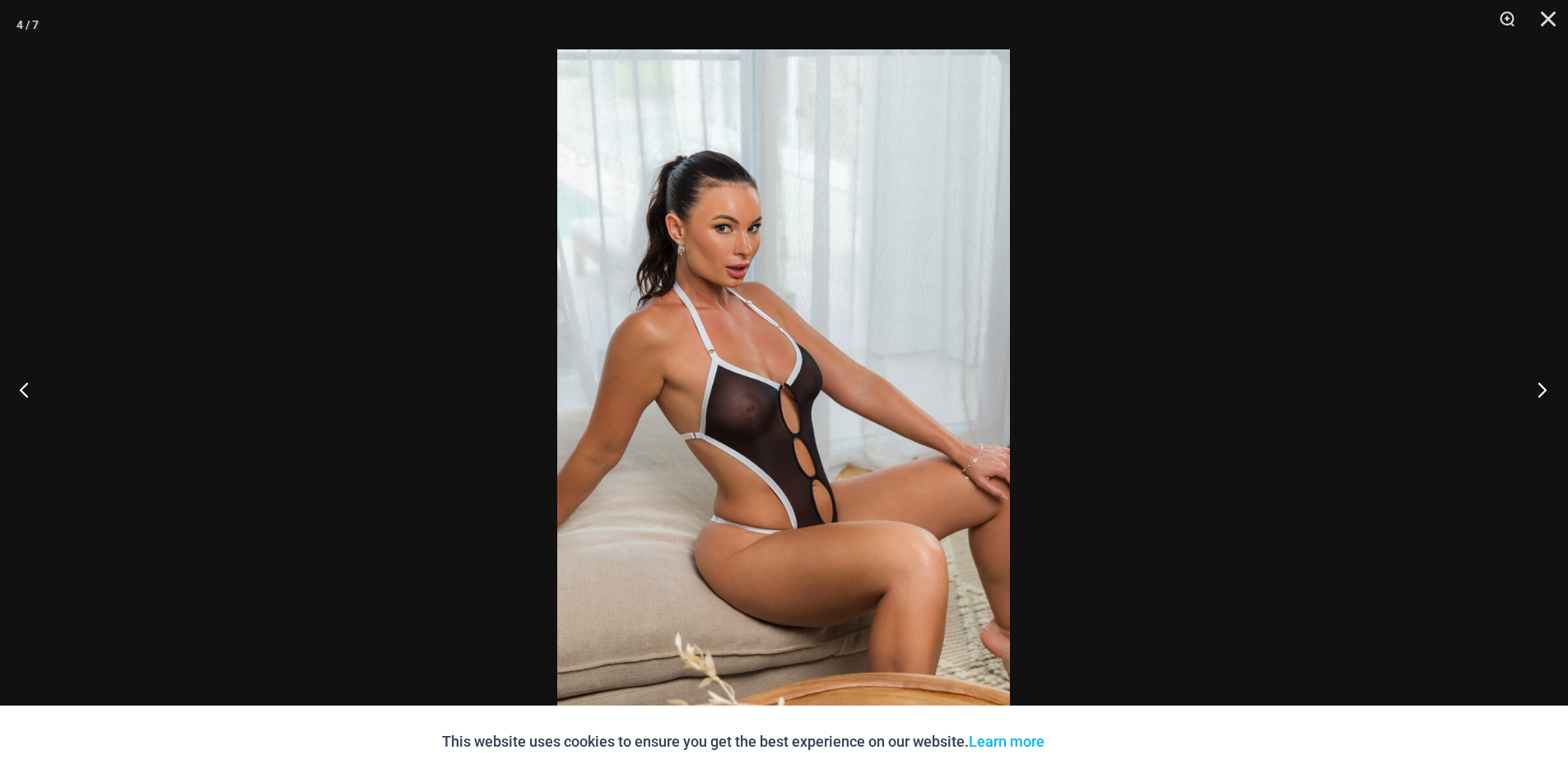
click at [1544, 393] on button "Next" at bounding box center [1537, 389] width 62 height 82
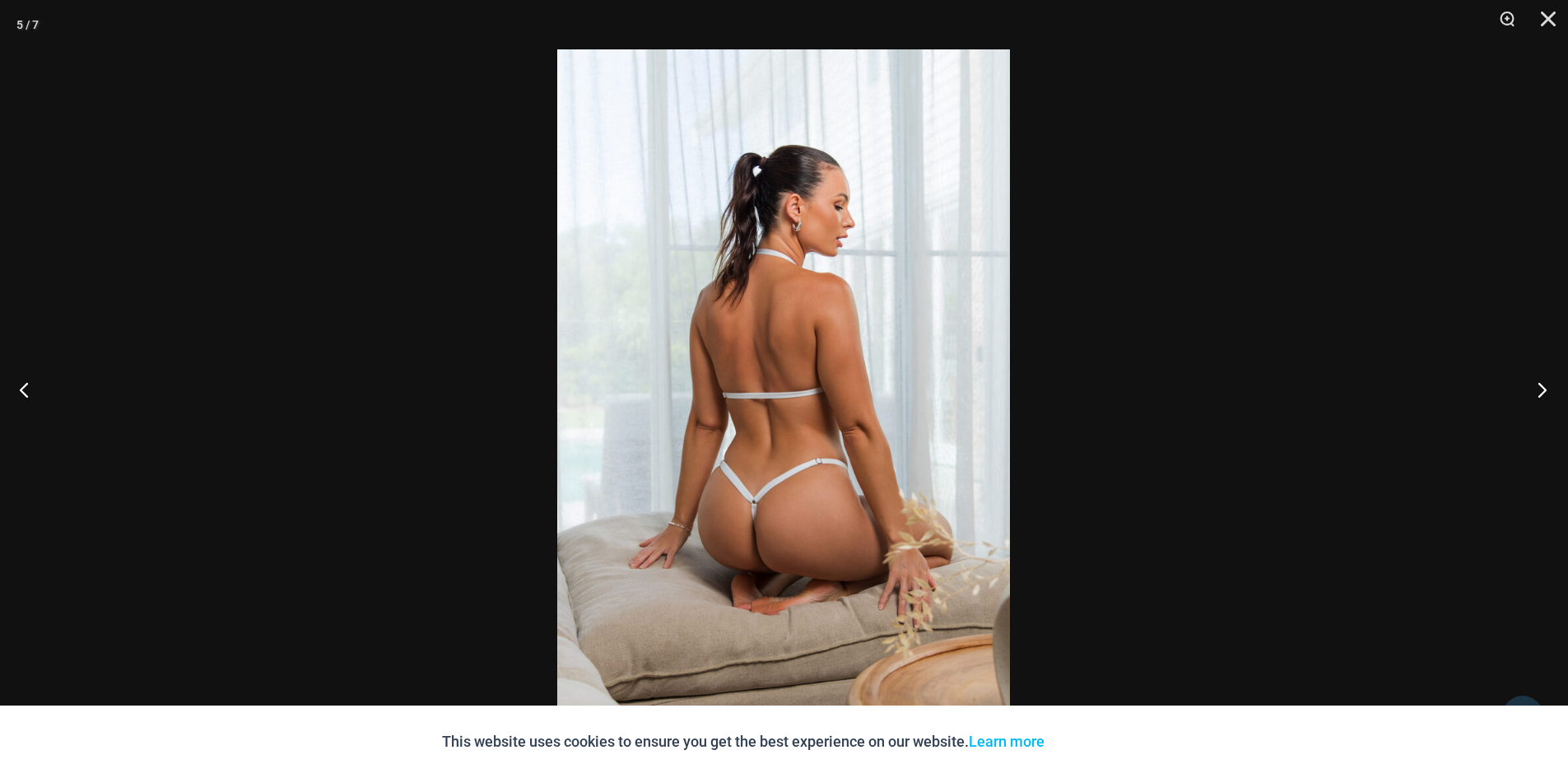
click at [1544, 393] on button "Next" at bounding box center [1537, 389] width 62 height 82
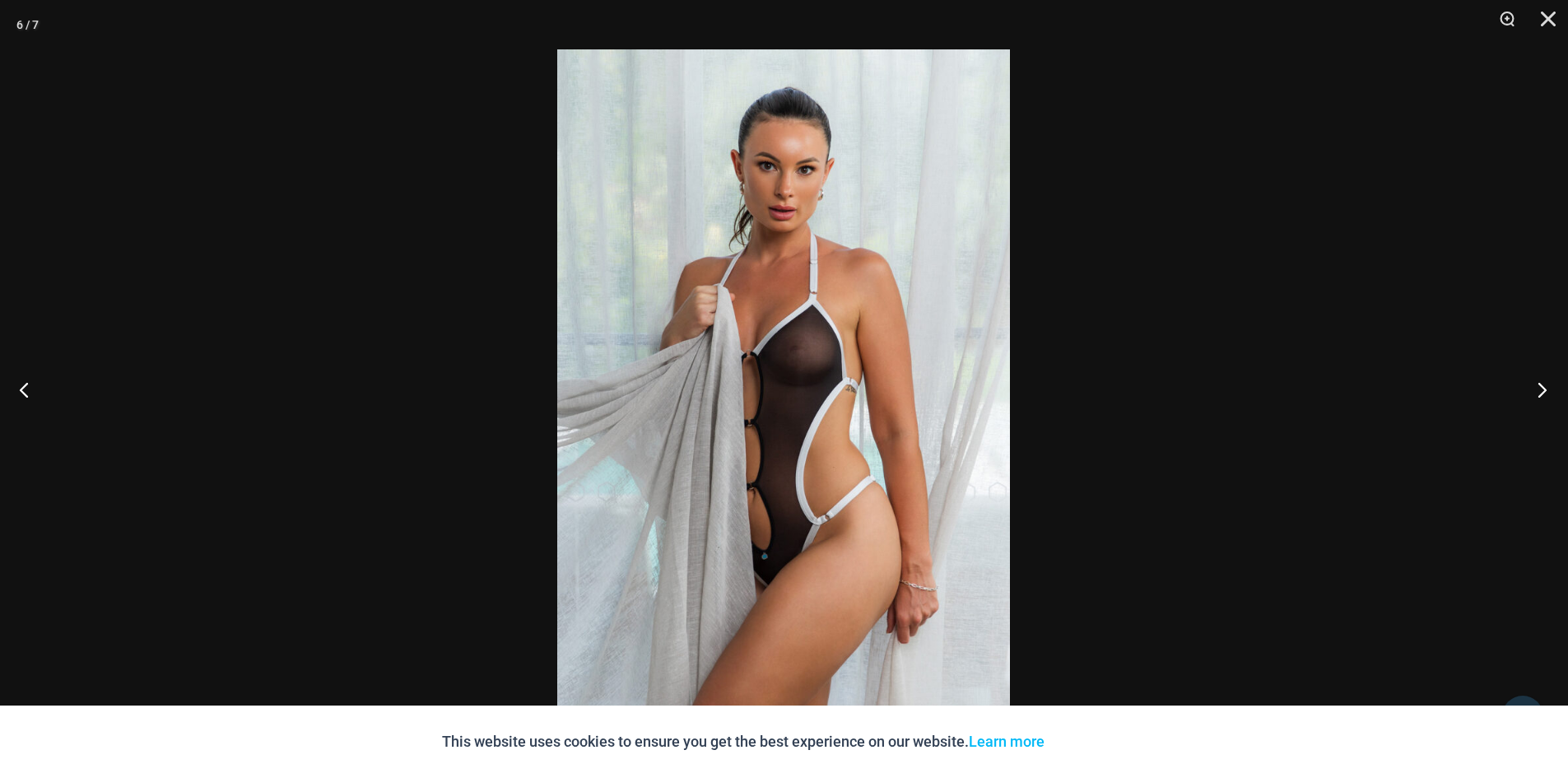
click at [1544, 393] on button "Next" at bounding box center [1537, 389] width 62 height 82
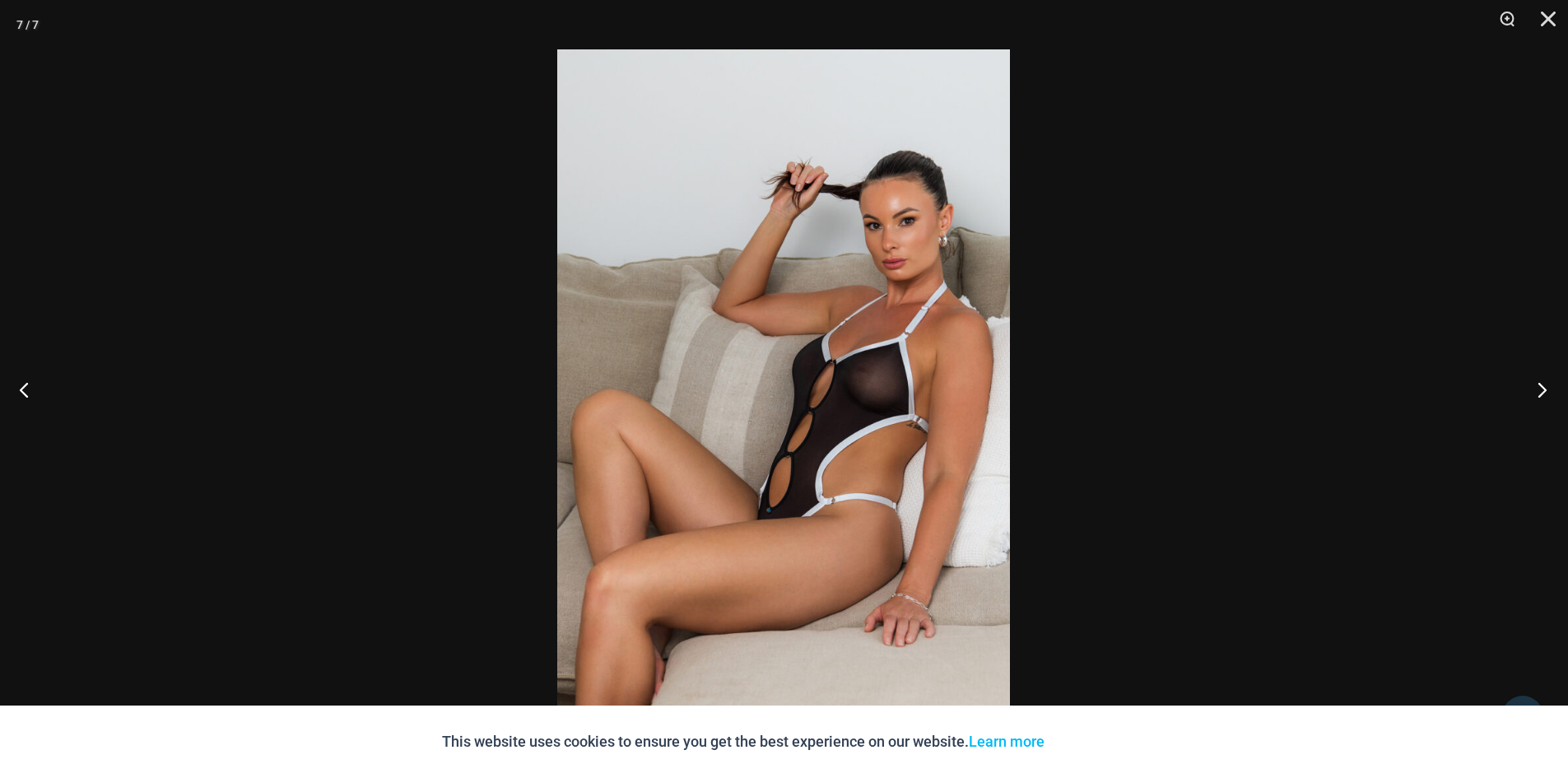
click at [1544, 393] on button "Next" at bounding box center [1537, 389] width 62 height 82
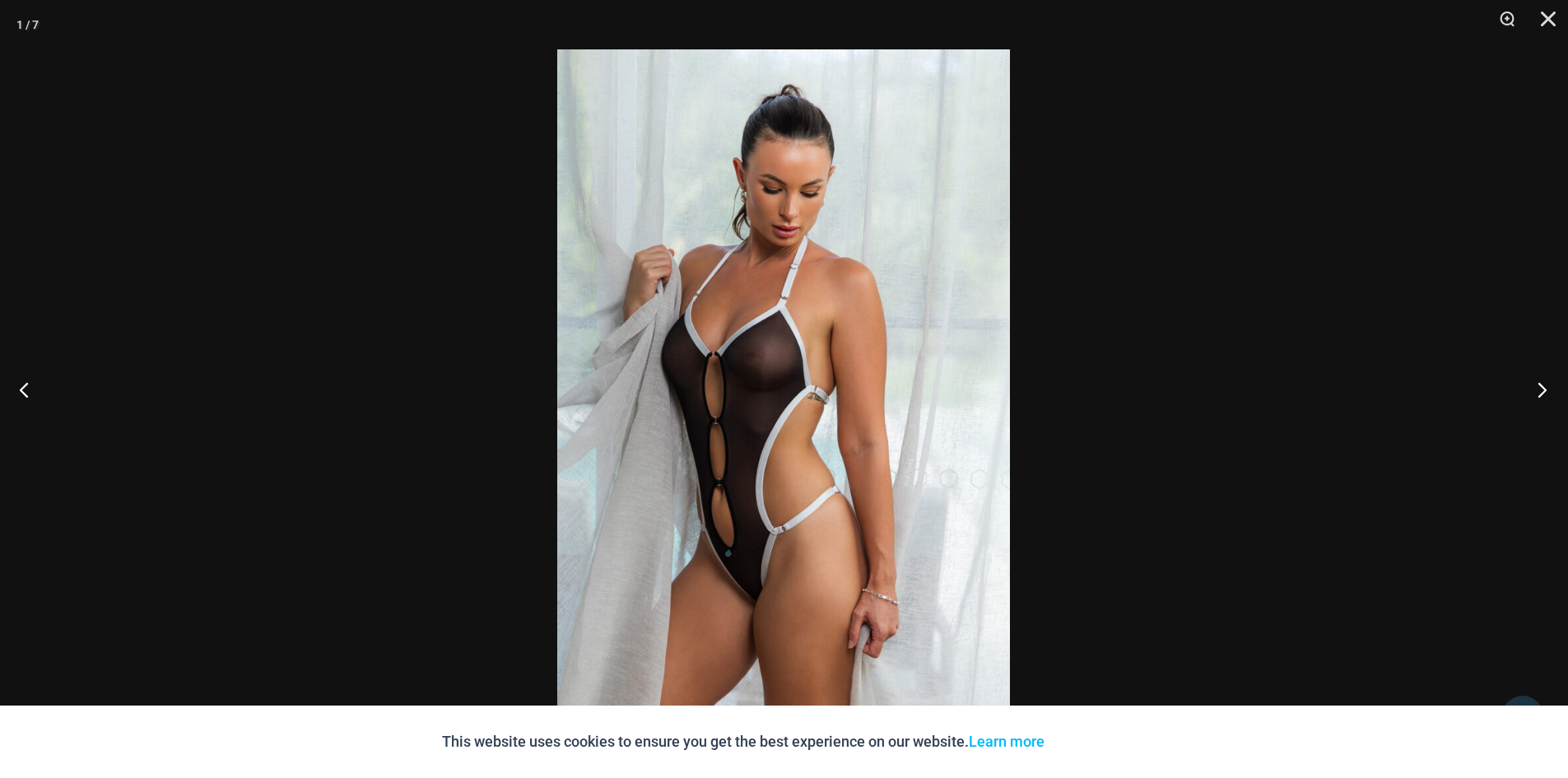
click at [1544, 393] on button "Next" at bounding box center [1537, 389] width 62 height 82
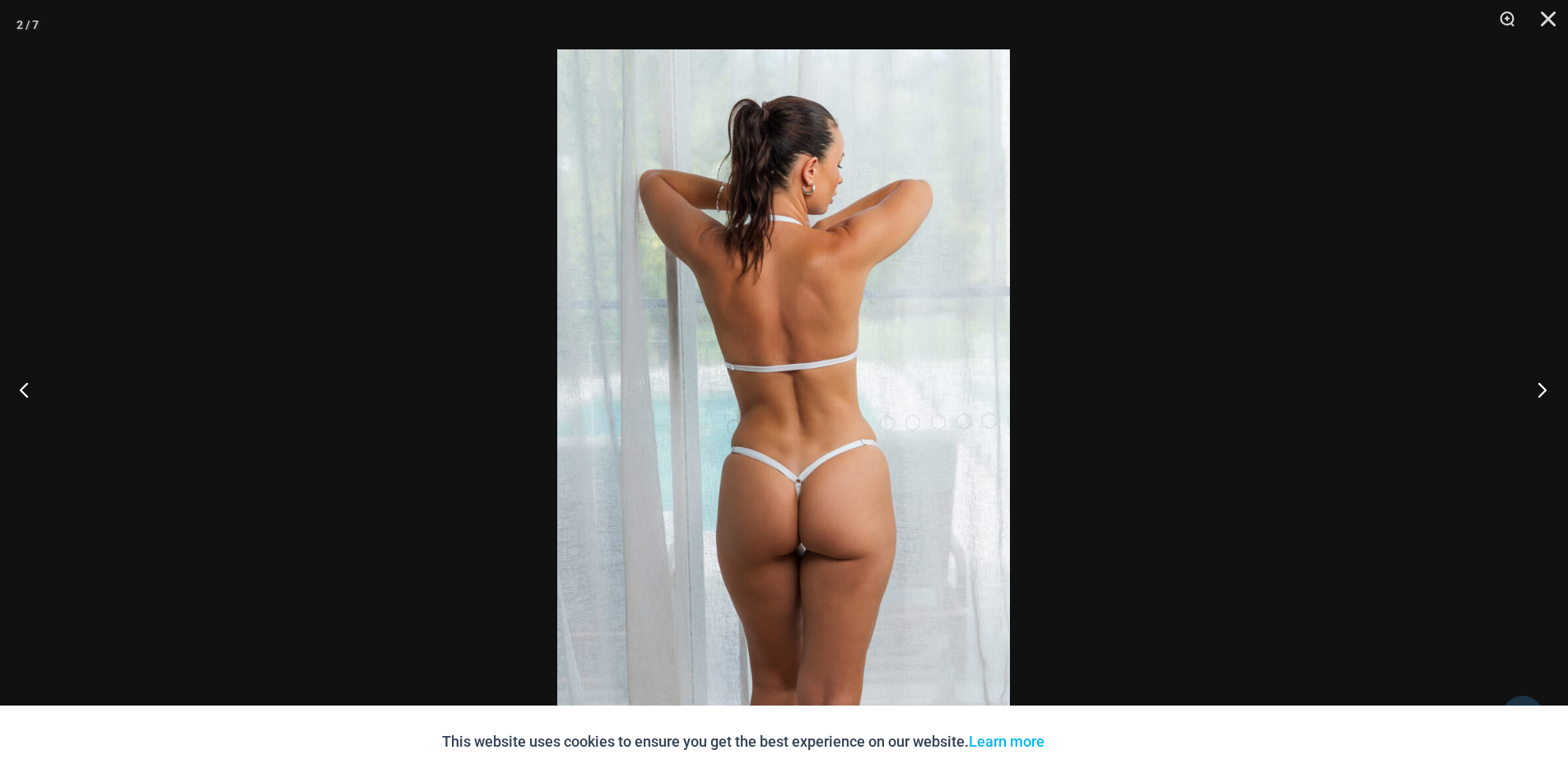
click at [1544, 393] on button "Next" at bounding box center [1537, 389] width 62 height 82
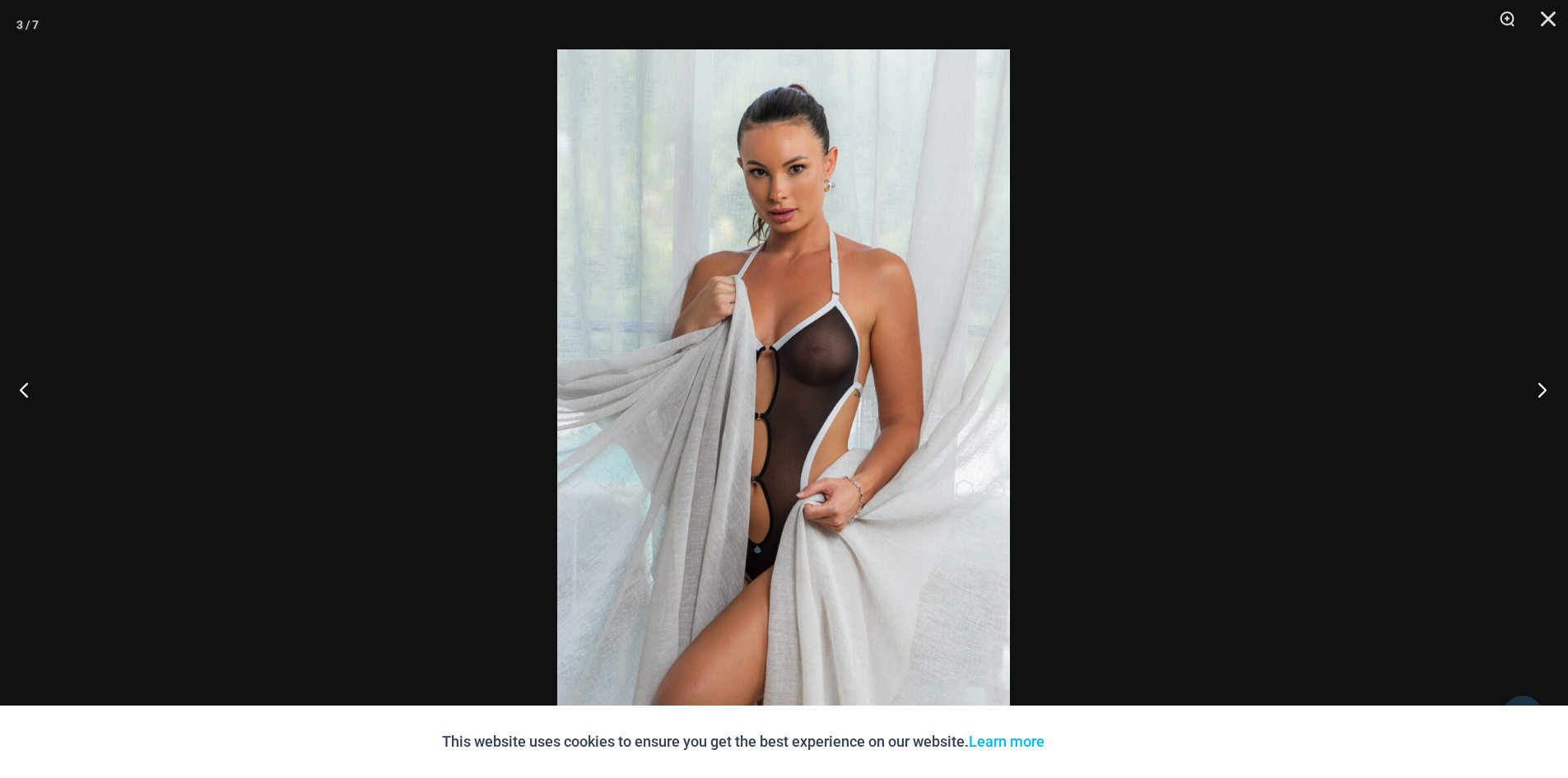
click at [1544, 393] on button "Next" at bounding box center [1537, 389] width 62 height 82
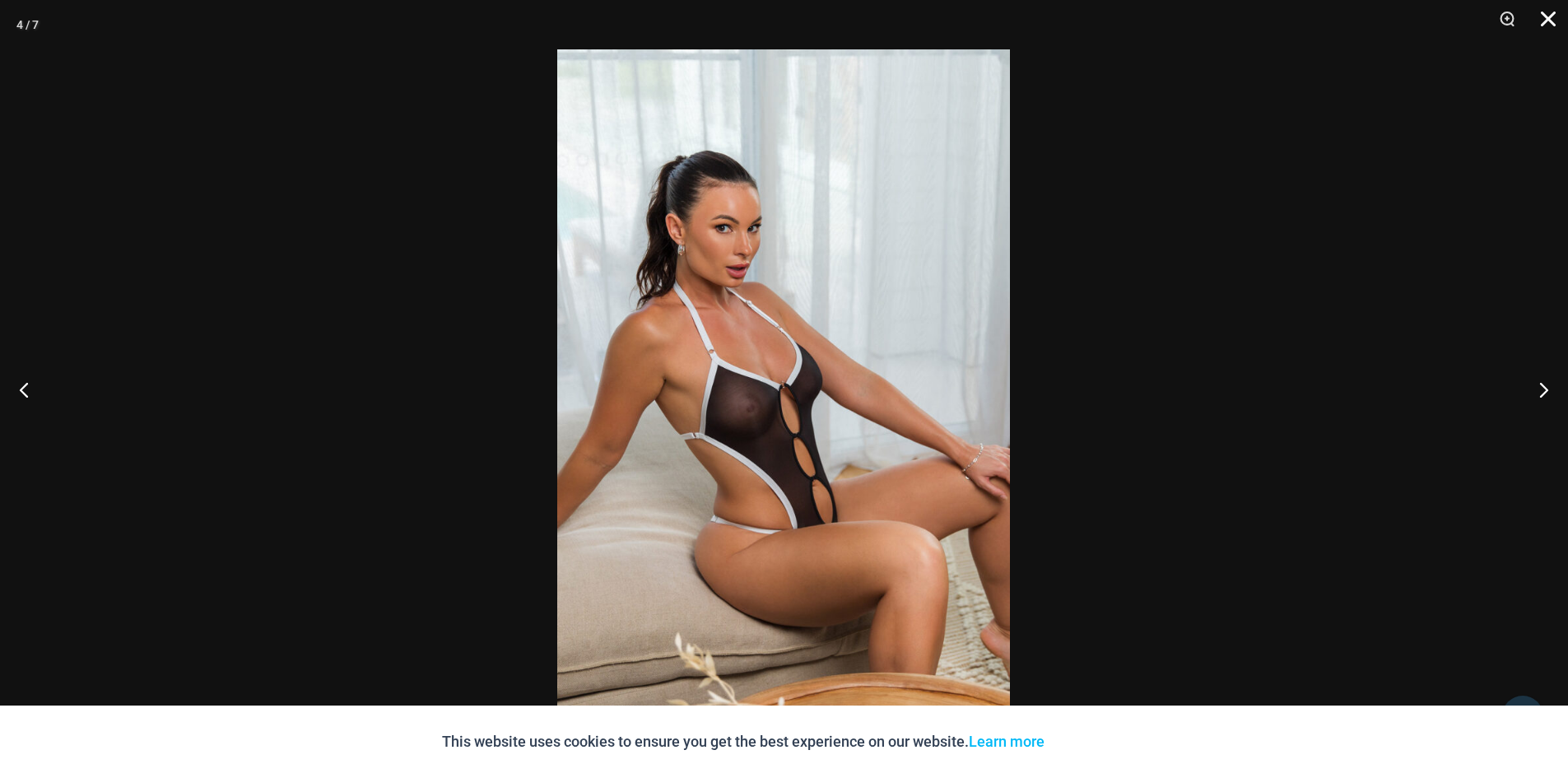
click at [1543, 19] on button "Close" at bounding box center [1542, 24] width 41 height 50
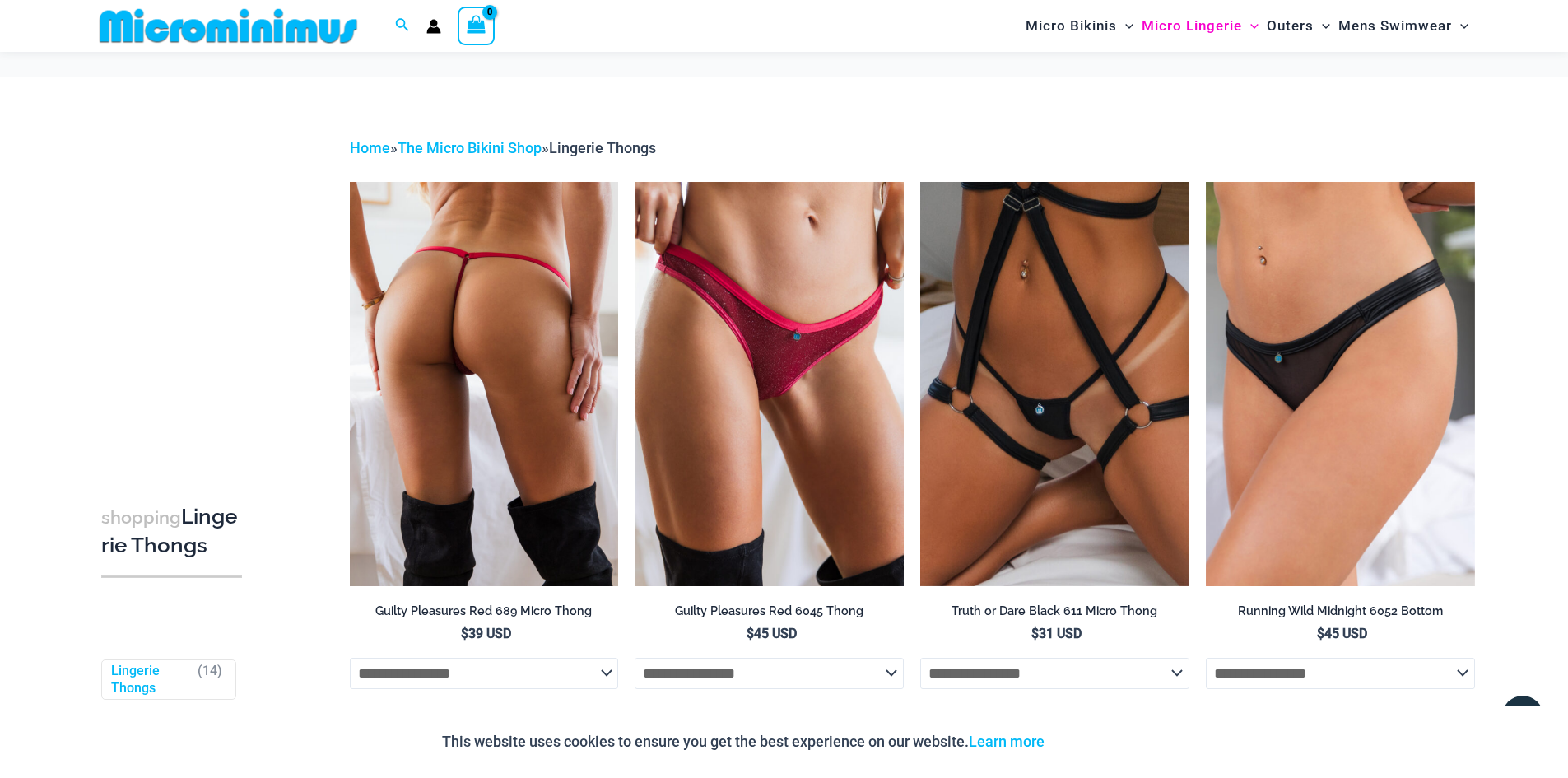
click at [493, 338] on img at bounding box center [484, 383] width 269 height 403
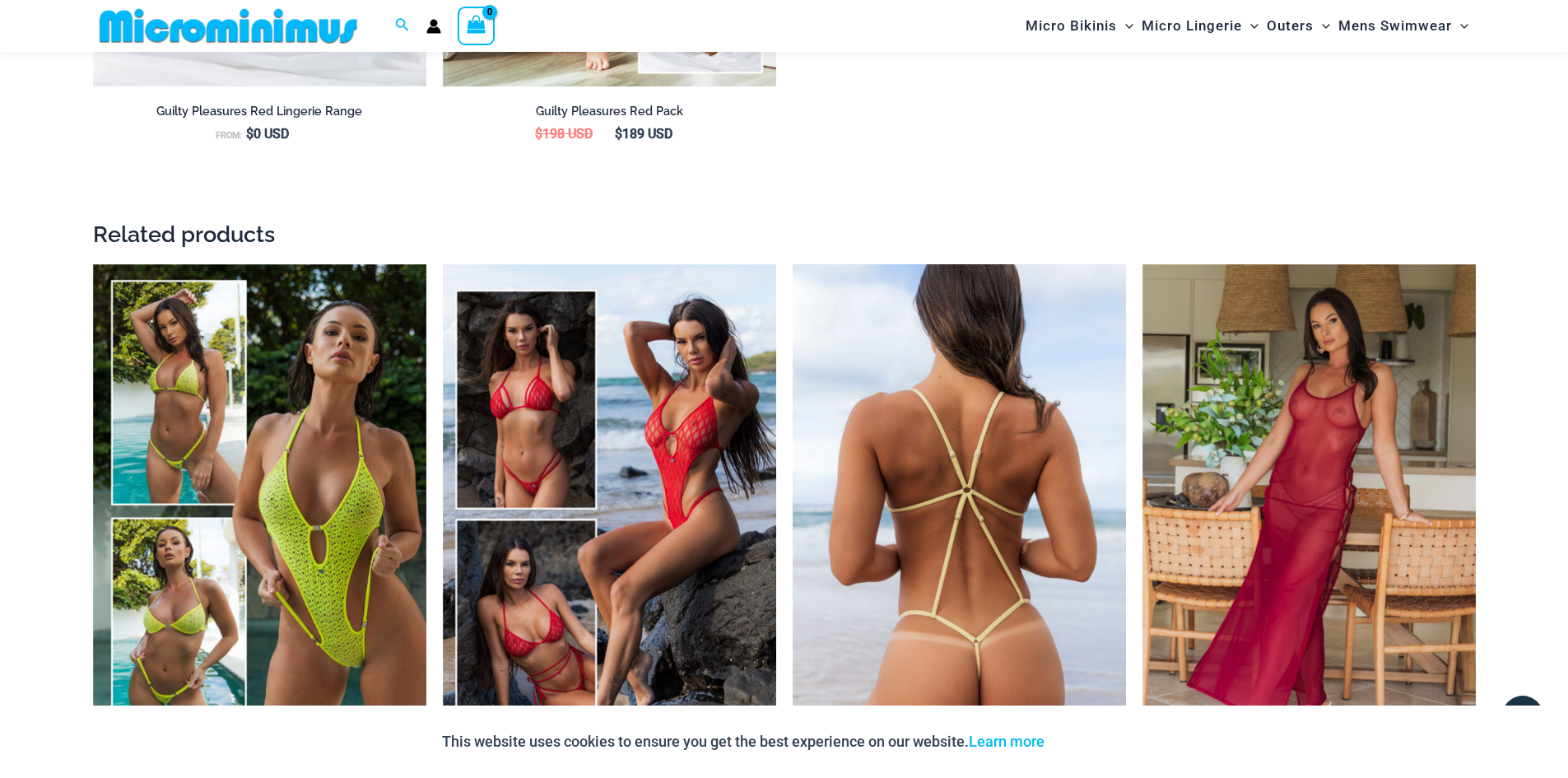
scroll to position [2865, 0]
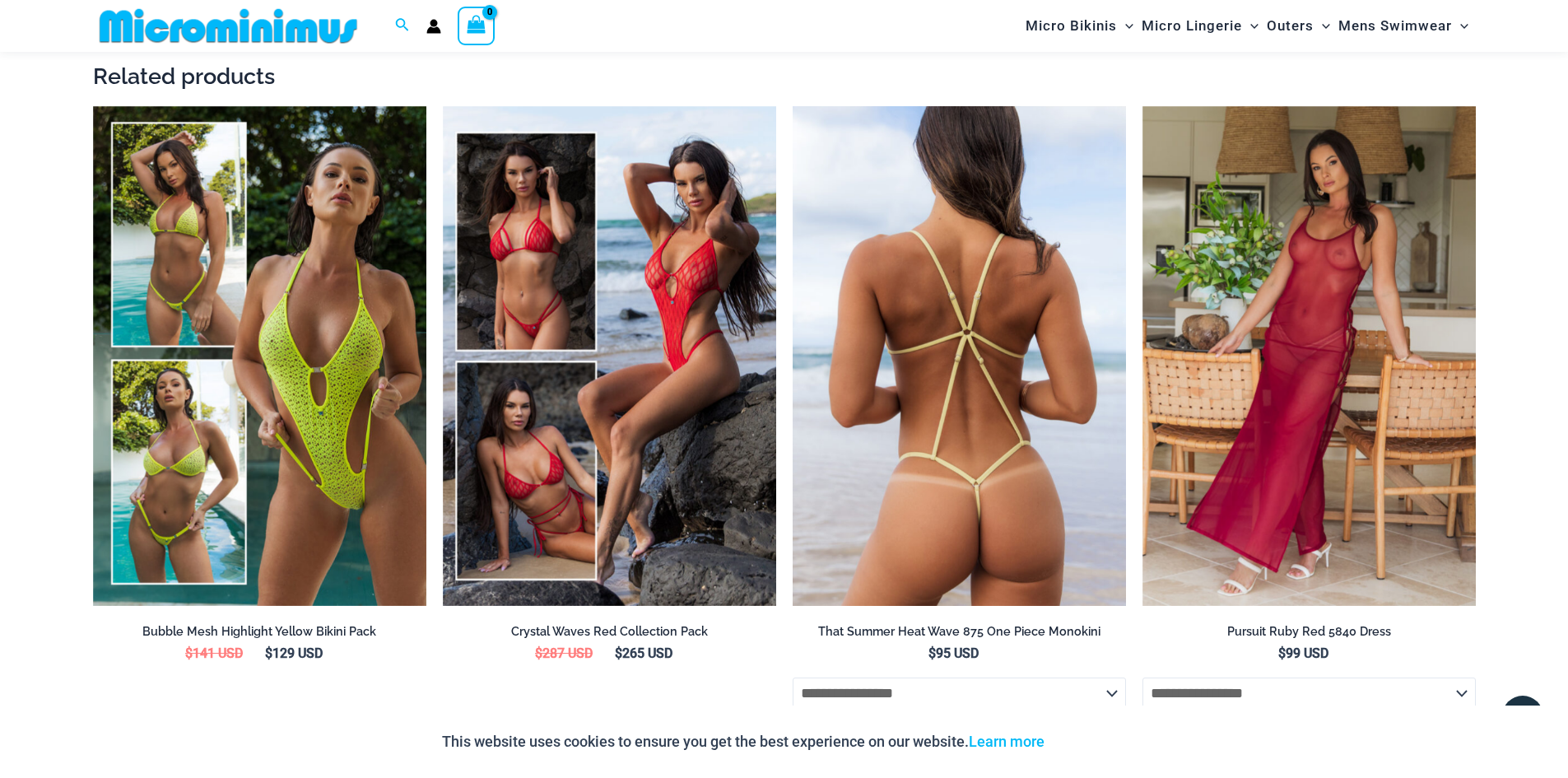
click at [1019, 453] on img at bounding box center [959, 356] width 333 height 501
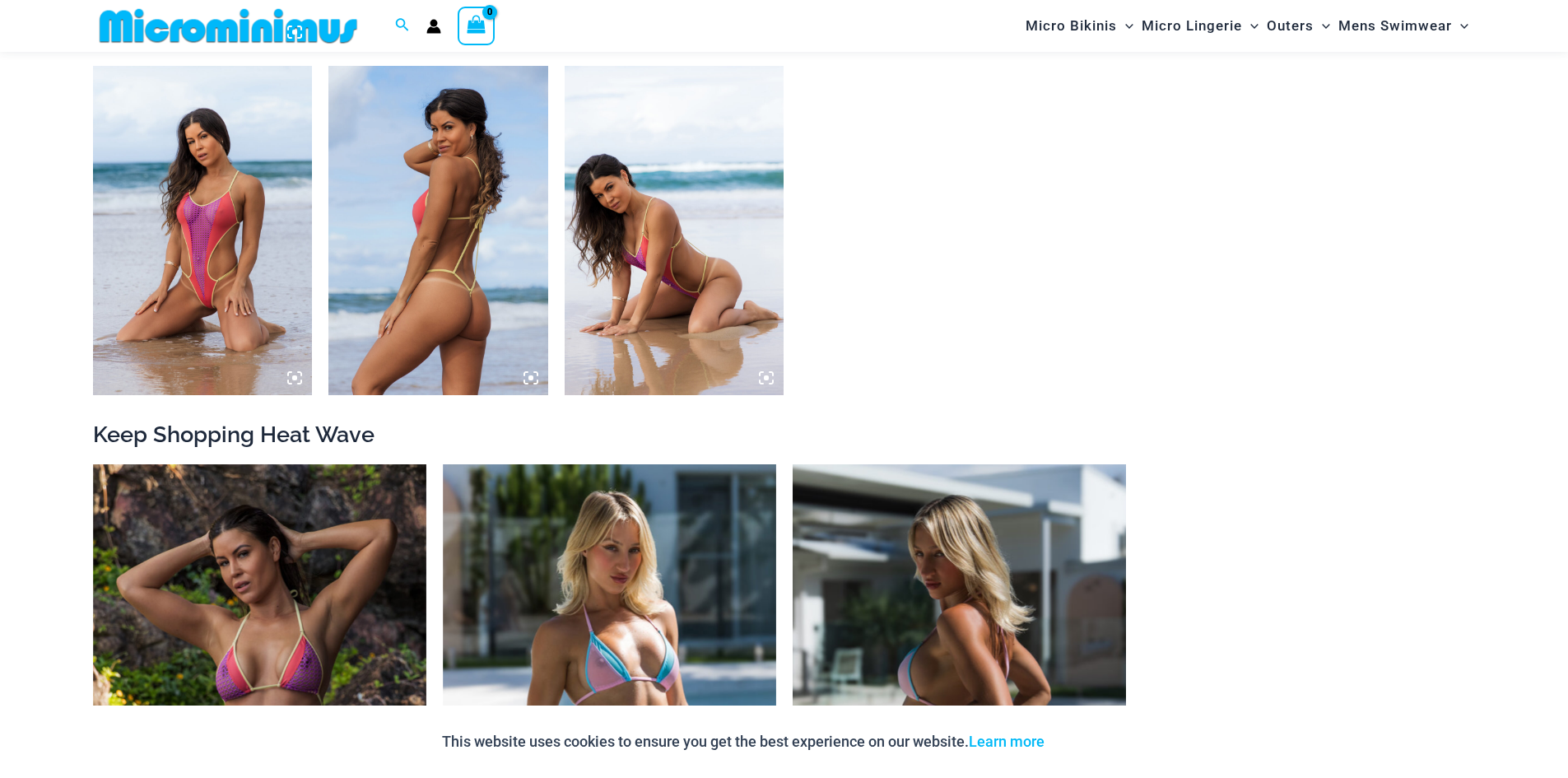
scroll to position [1965, 0]
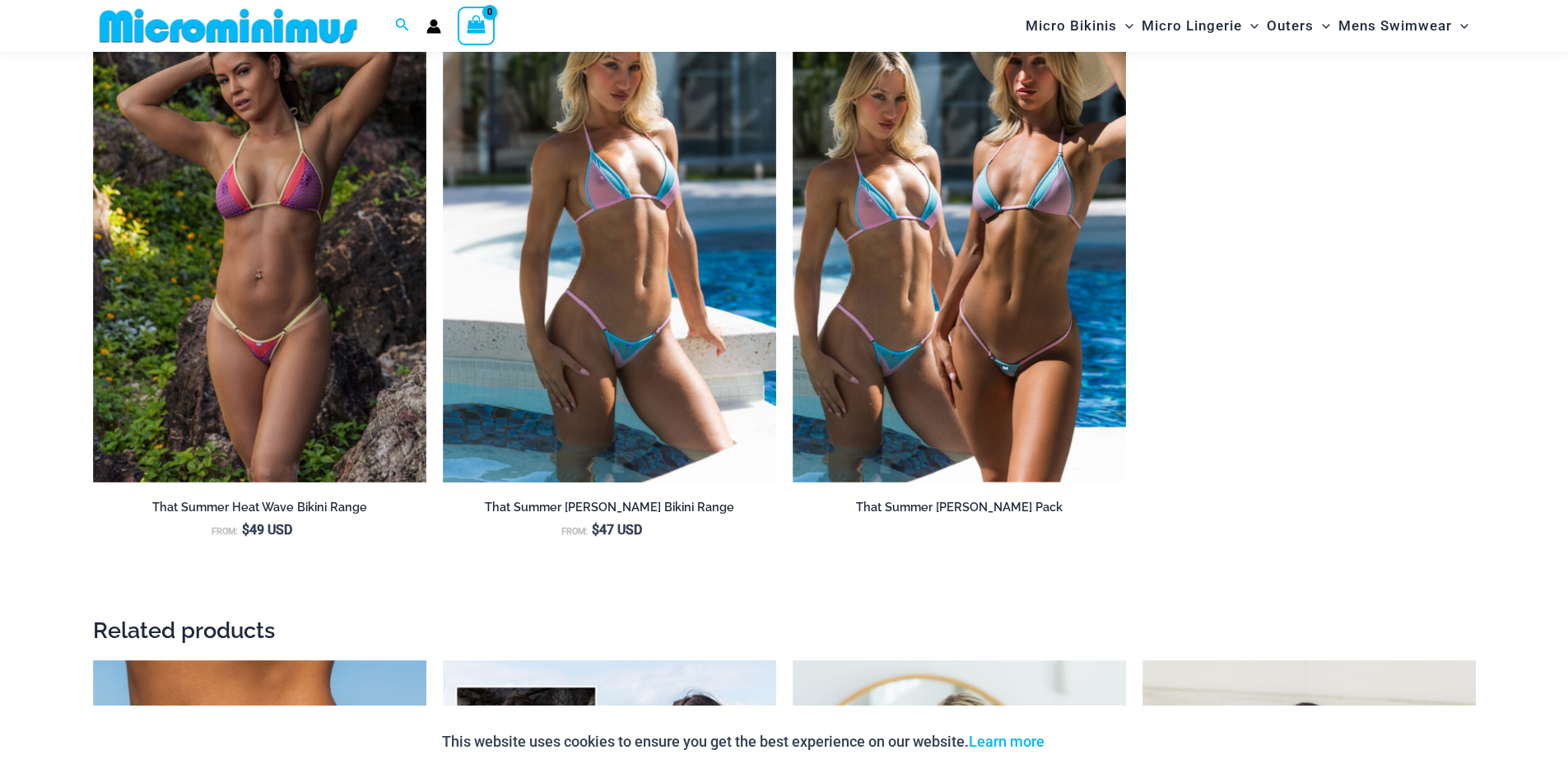
click at [257, 33] on img at bounding box center [228, 25] width 271 height 37
